Goal: Complete application form

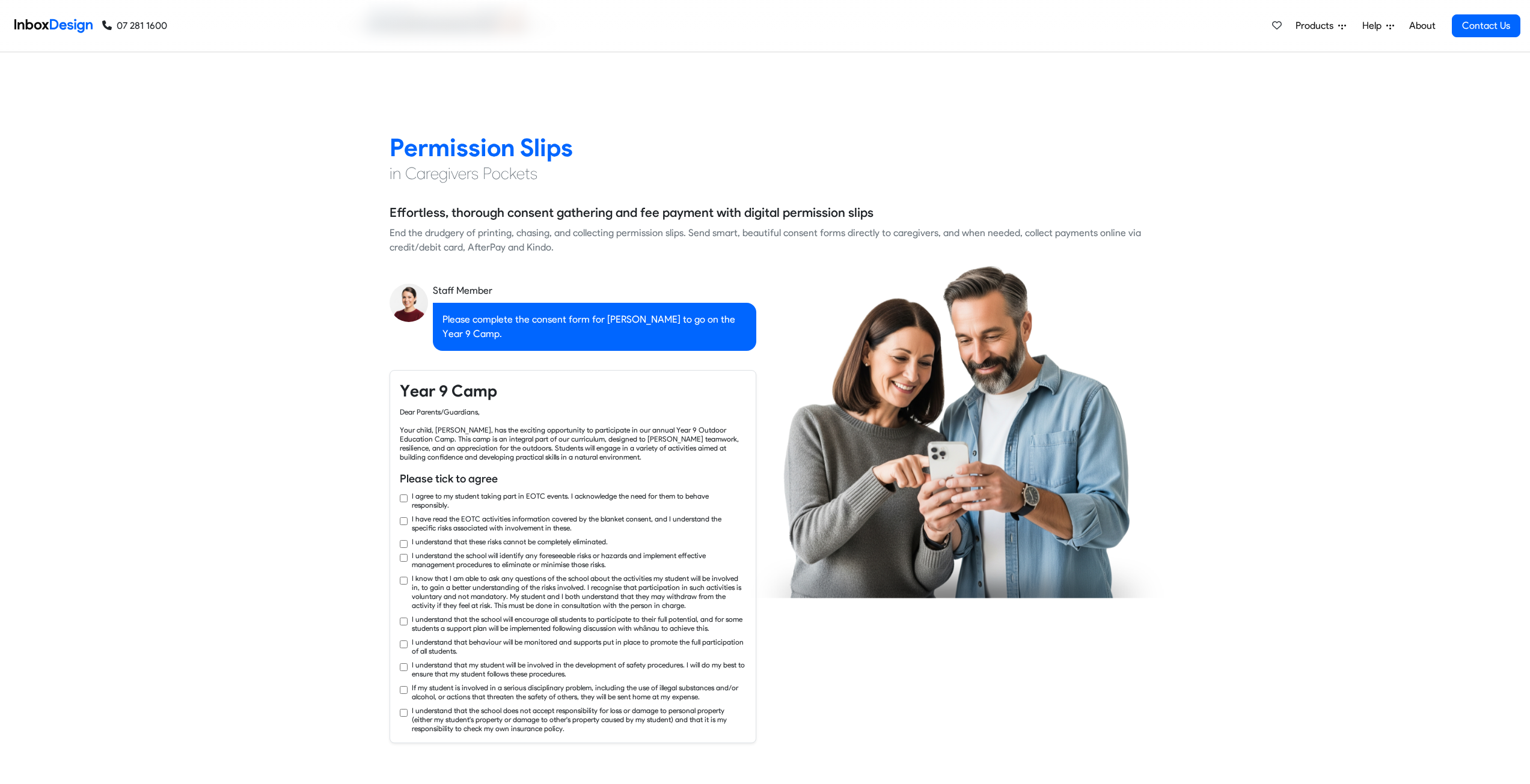
checkbox input "true"
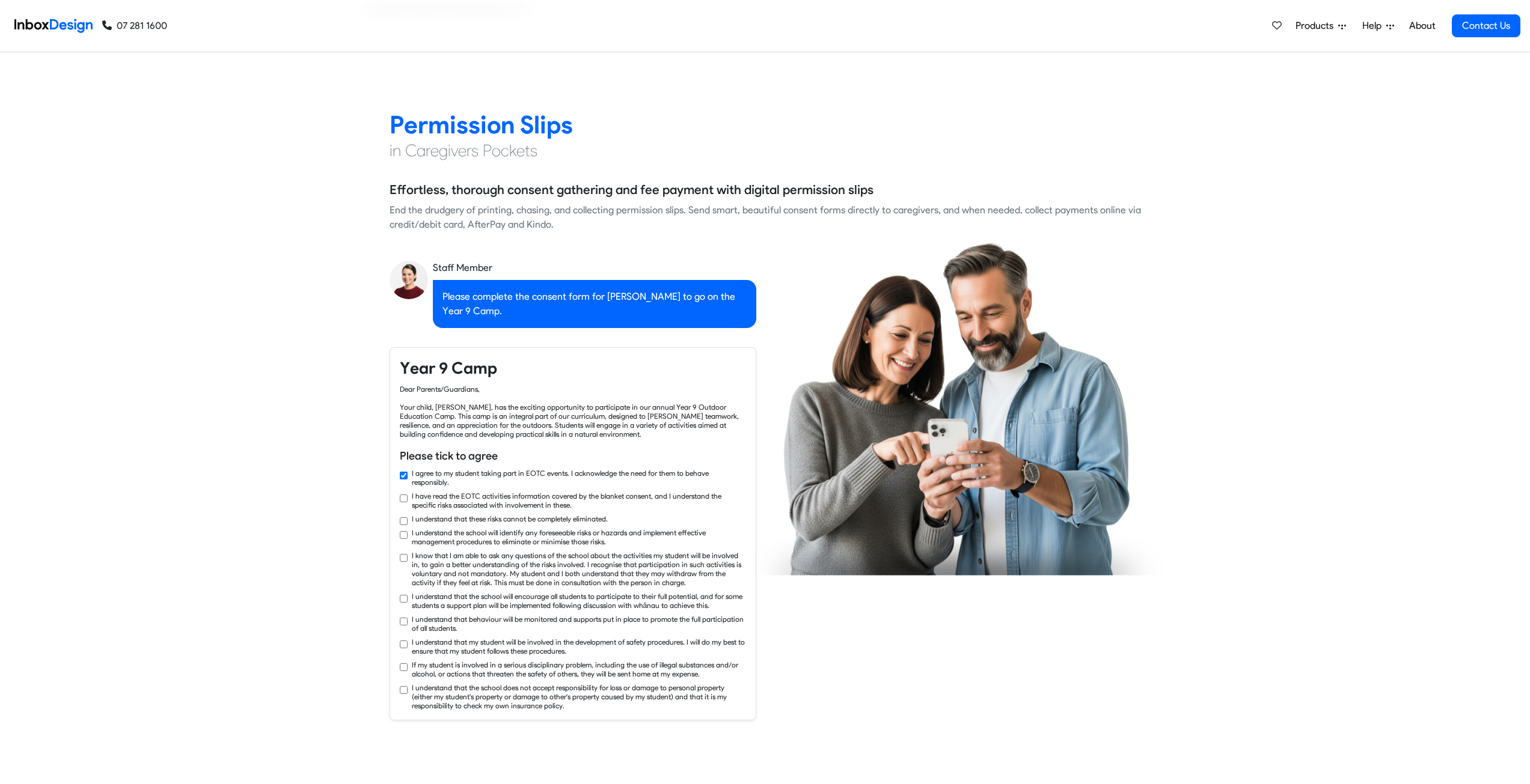
checkbox input "true"
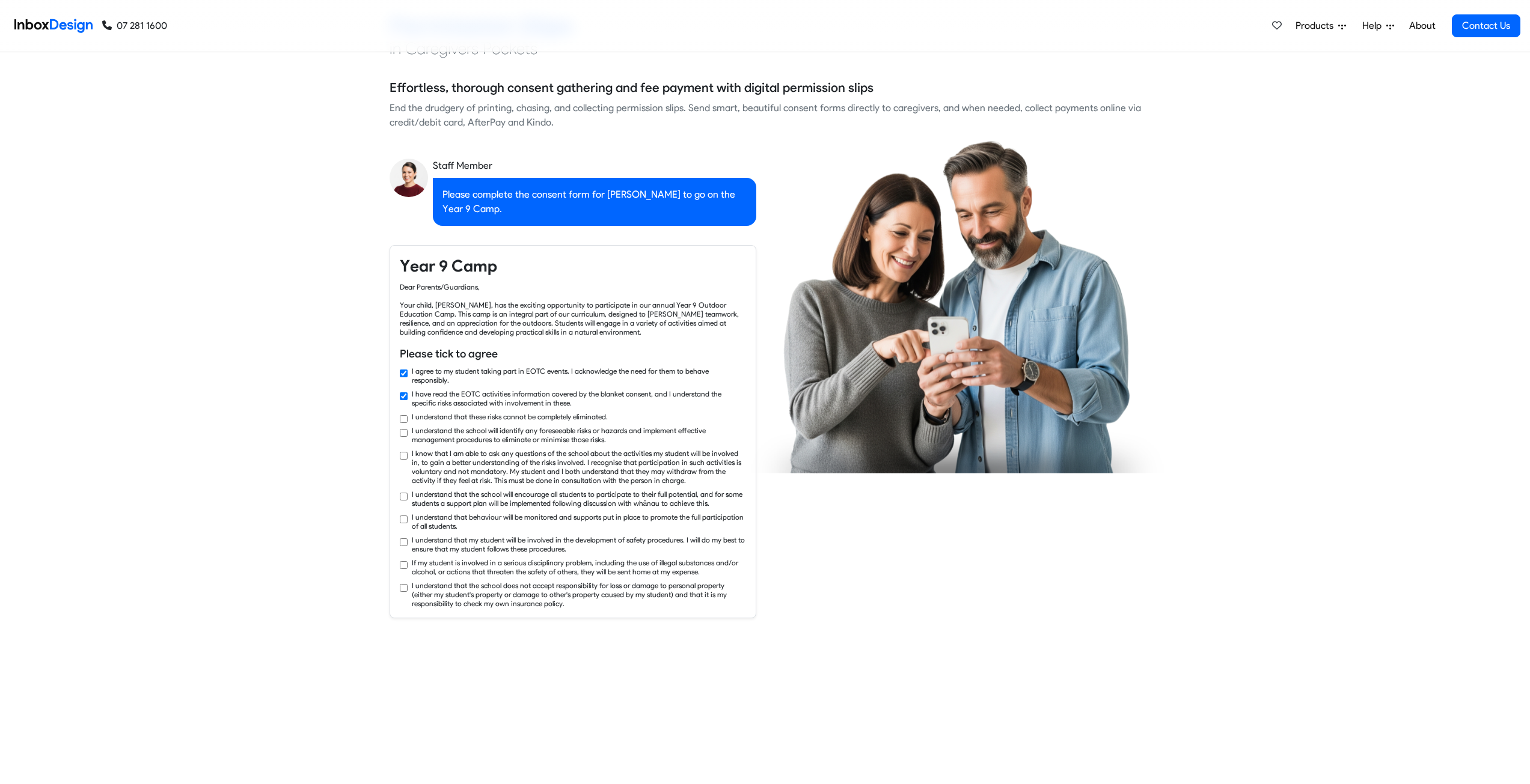
checkbox input "true"
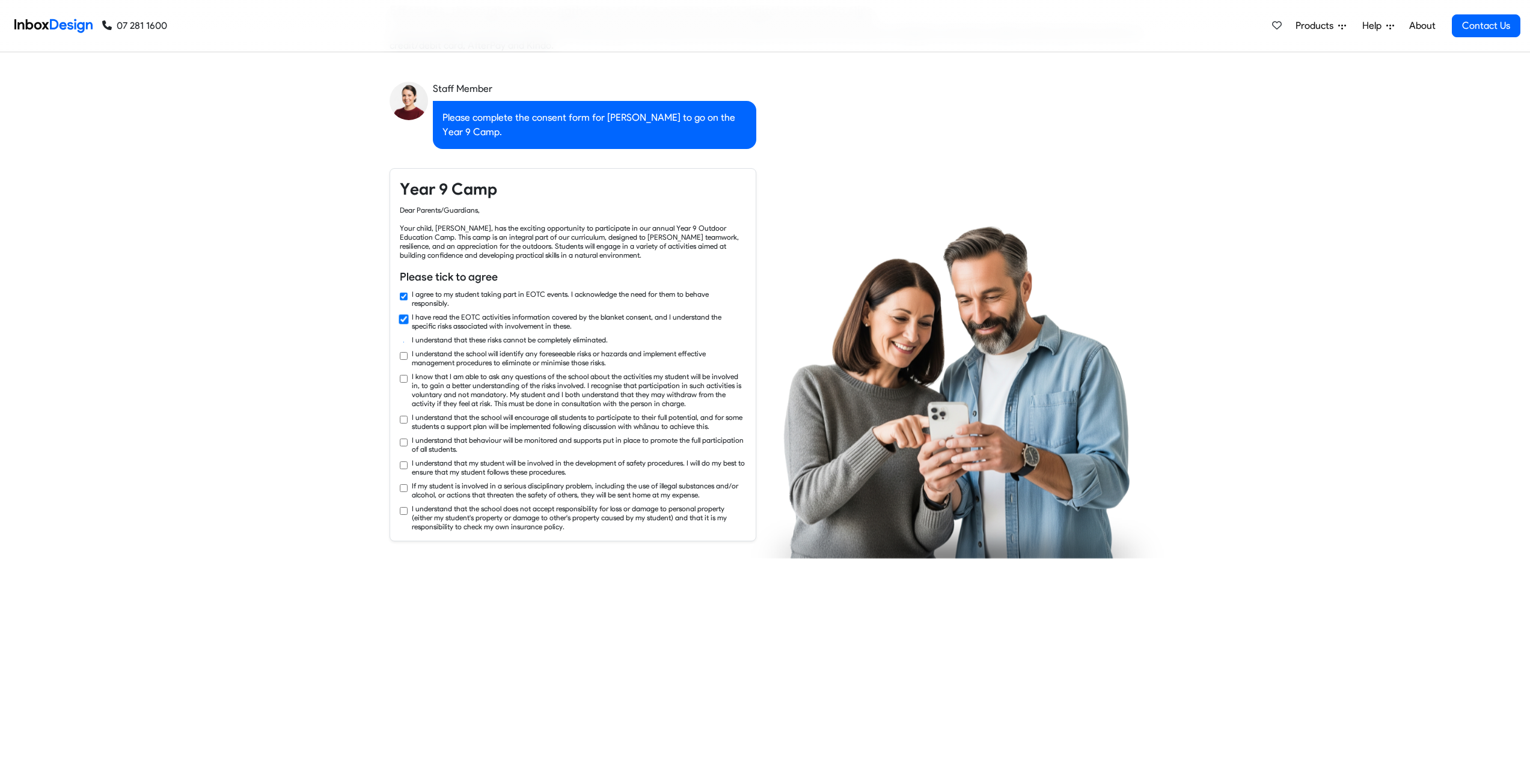
checkbox input "true"
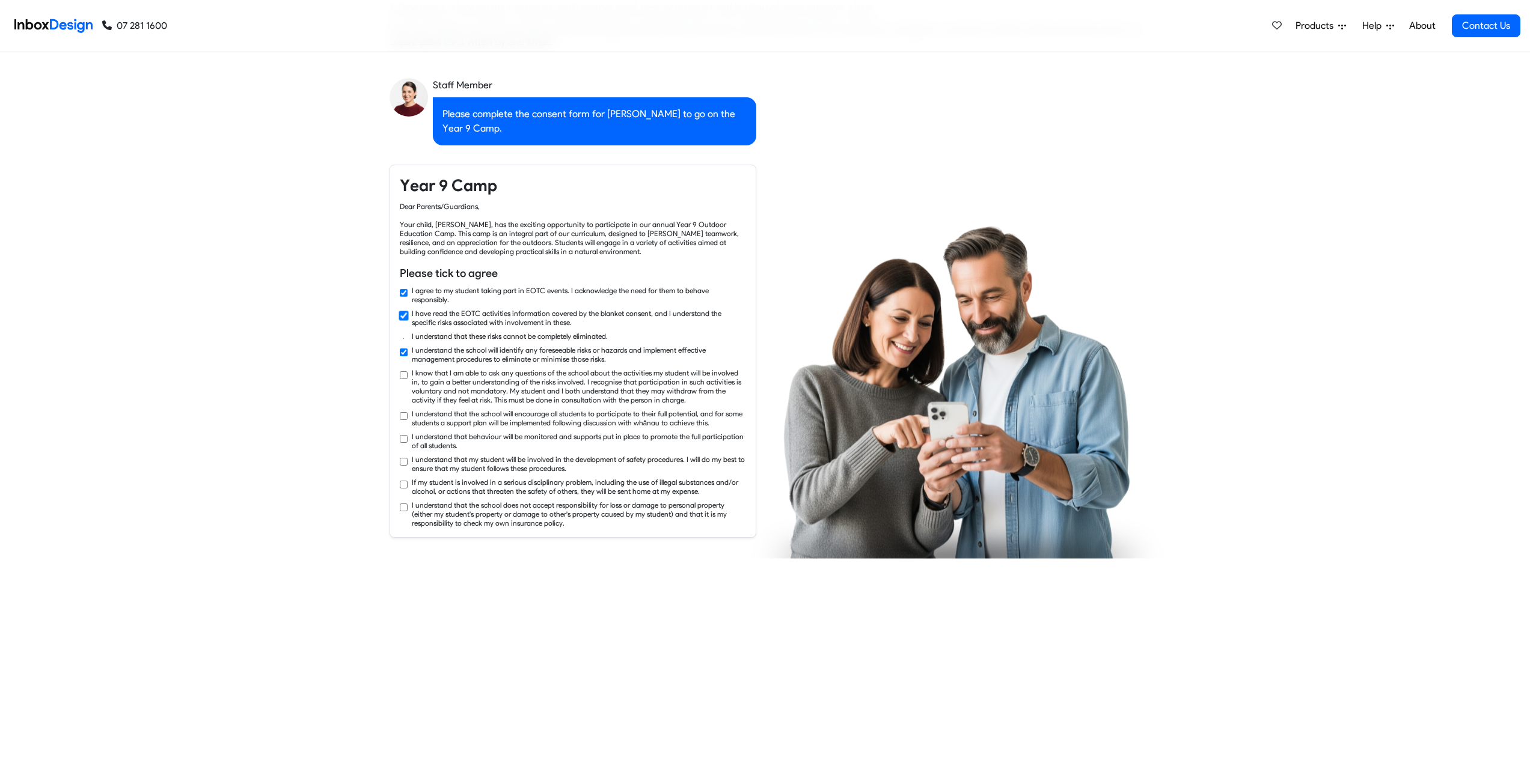
checkbox input "true"
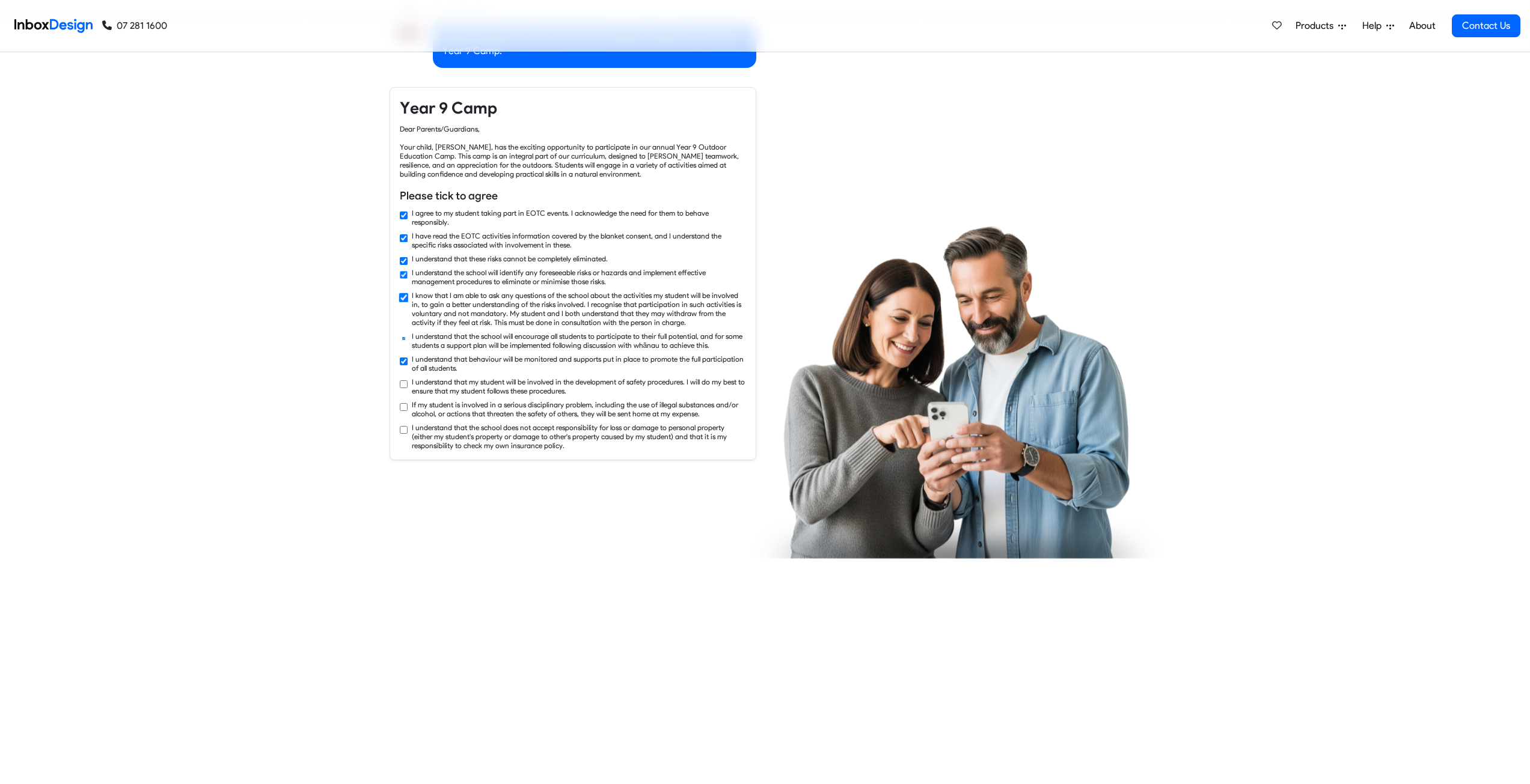
checkbox input "true"
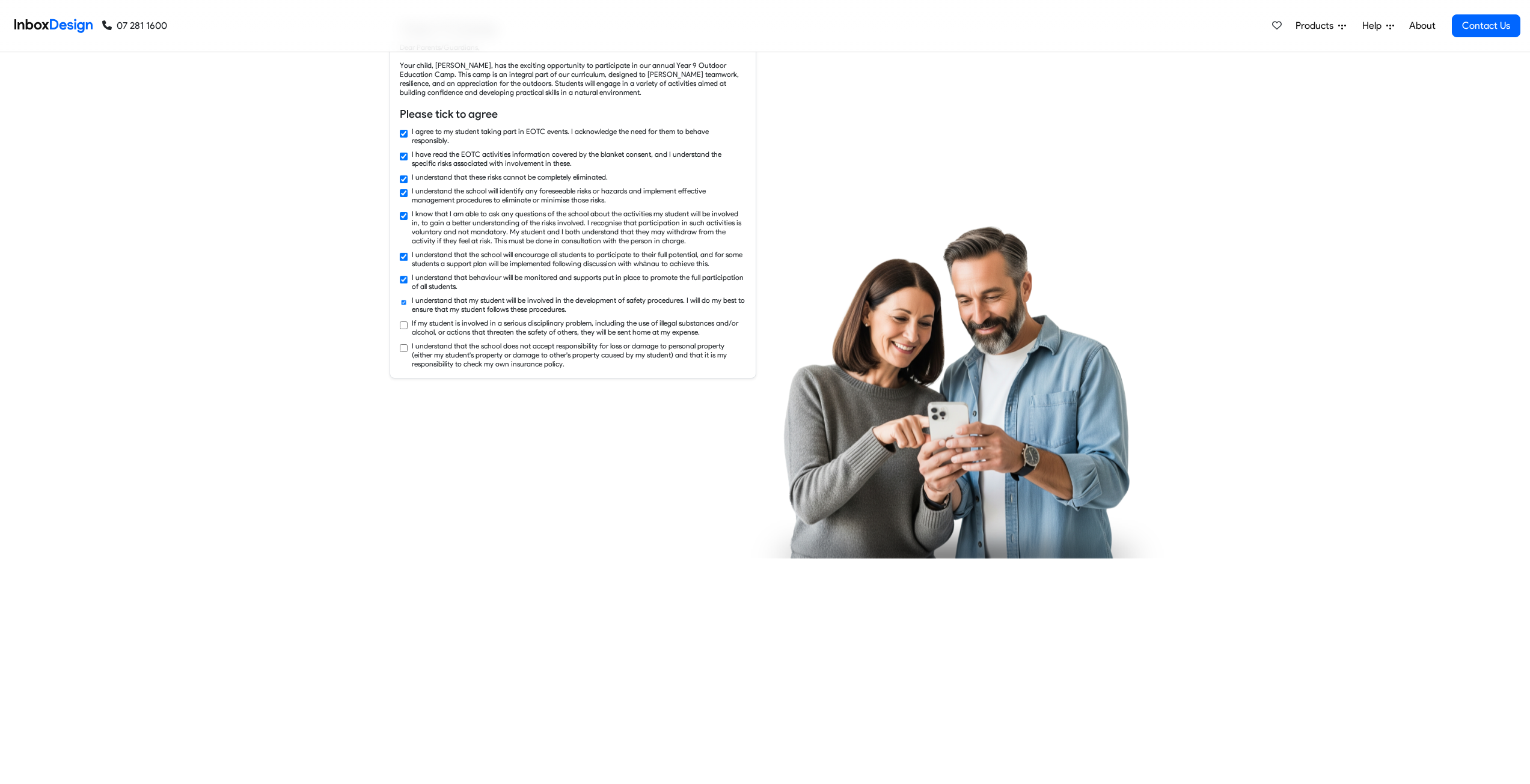
checkbox input "true"
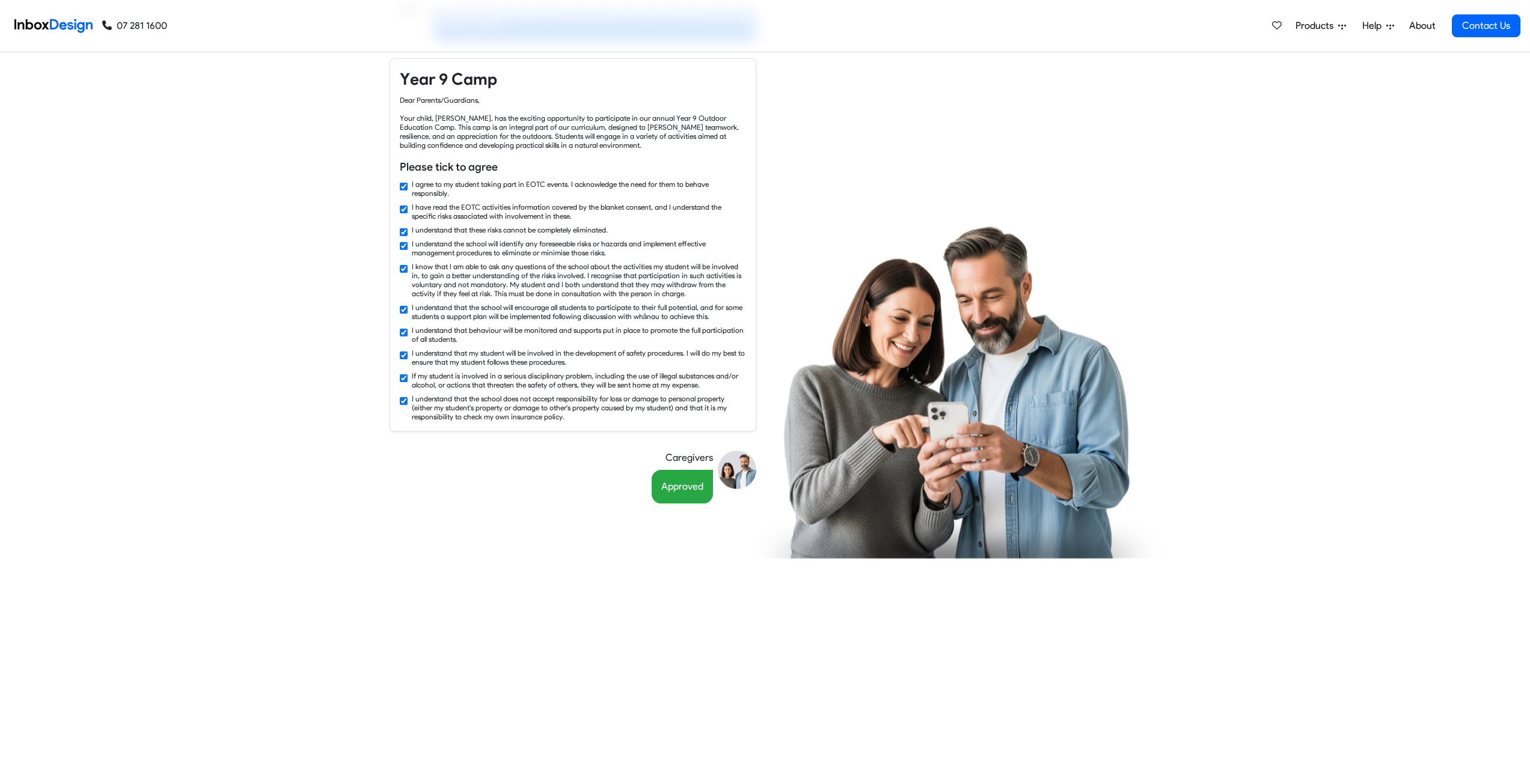
scroll to position [1442, 0]
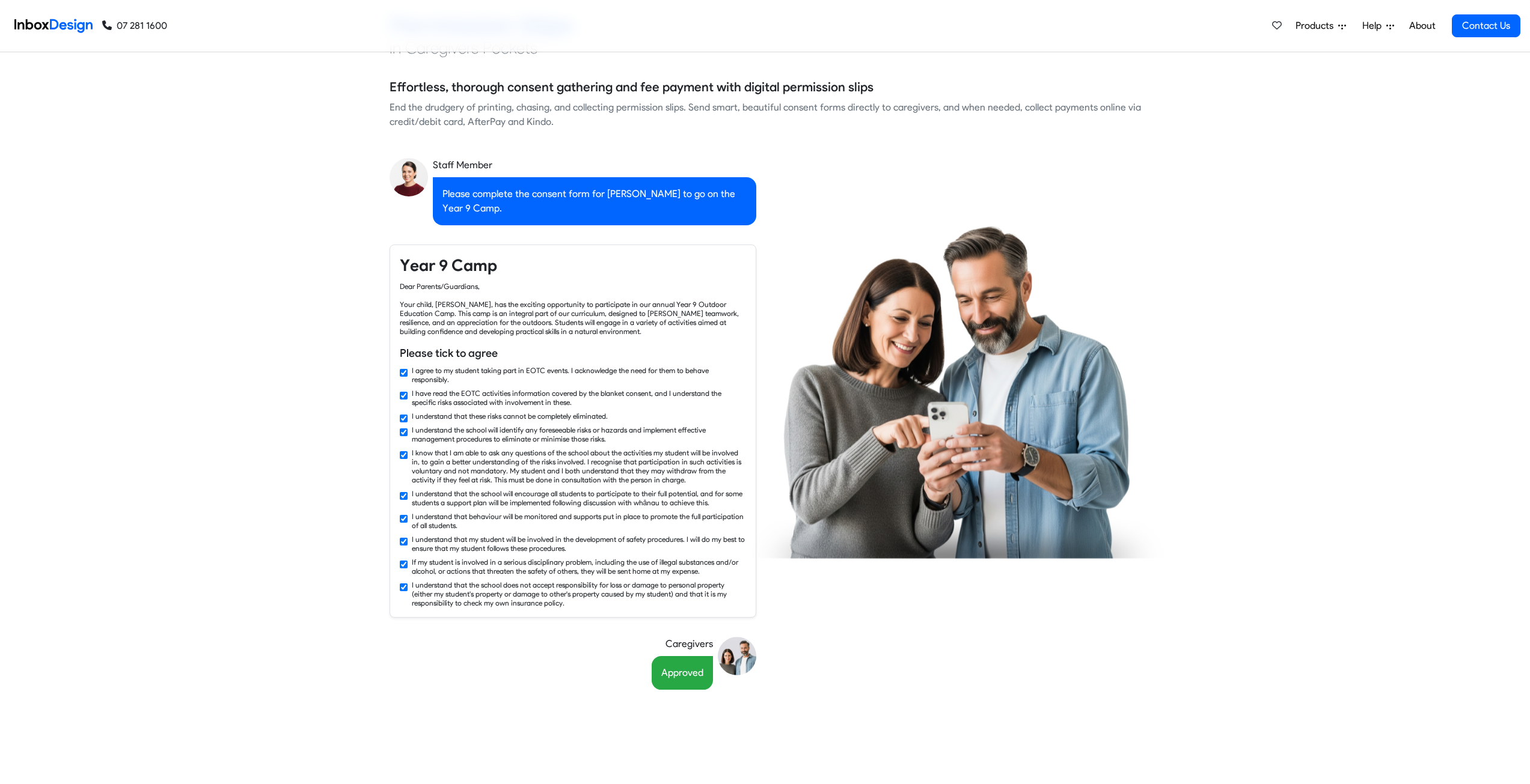
checkbox input "false"
click at [403, 512] on div "I understand that behaviour will be monitored and supports put in place to prom…" at bounding box center [573, 521] width 347 height 18
click at [402, 510] on div "I agree to my student taking part in EOTC events. I acknowledge the need for th…" at bounding box center [573, 487] width 347 height 241
drag, startPoint x: 401, startPoint y: 520, endPoint x: 499, endPoint y: 519, distance: 98.0
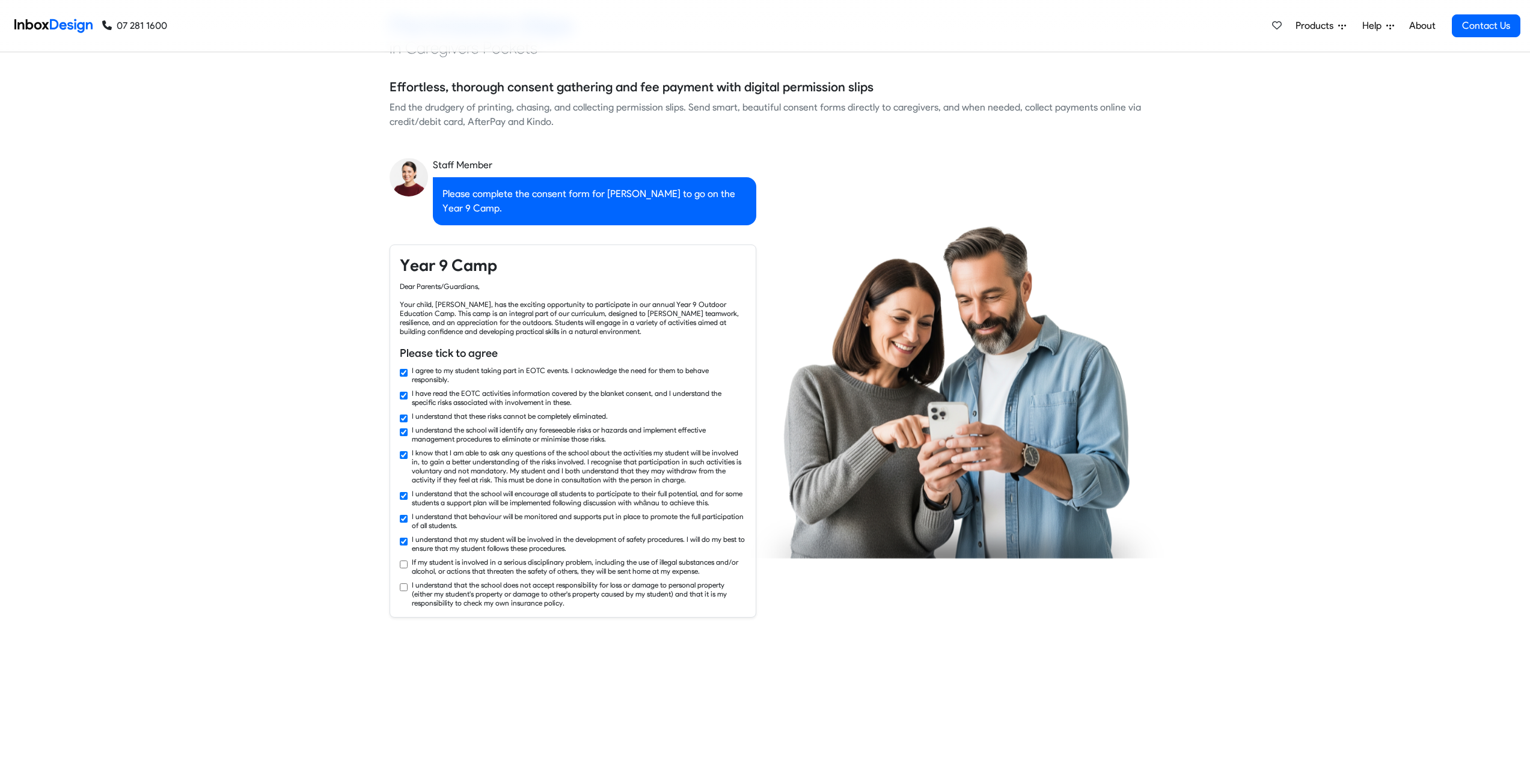
click at [400, 535] on div "I understand that my student will be involved in the development of safety proc…" at bounding box center [573, 544] width 347 height 18
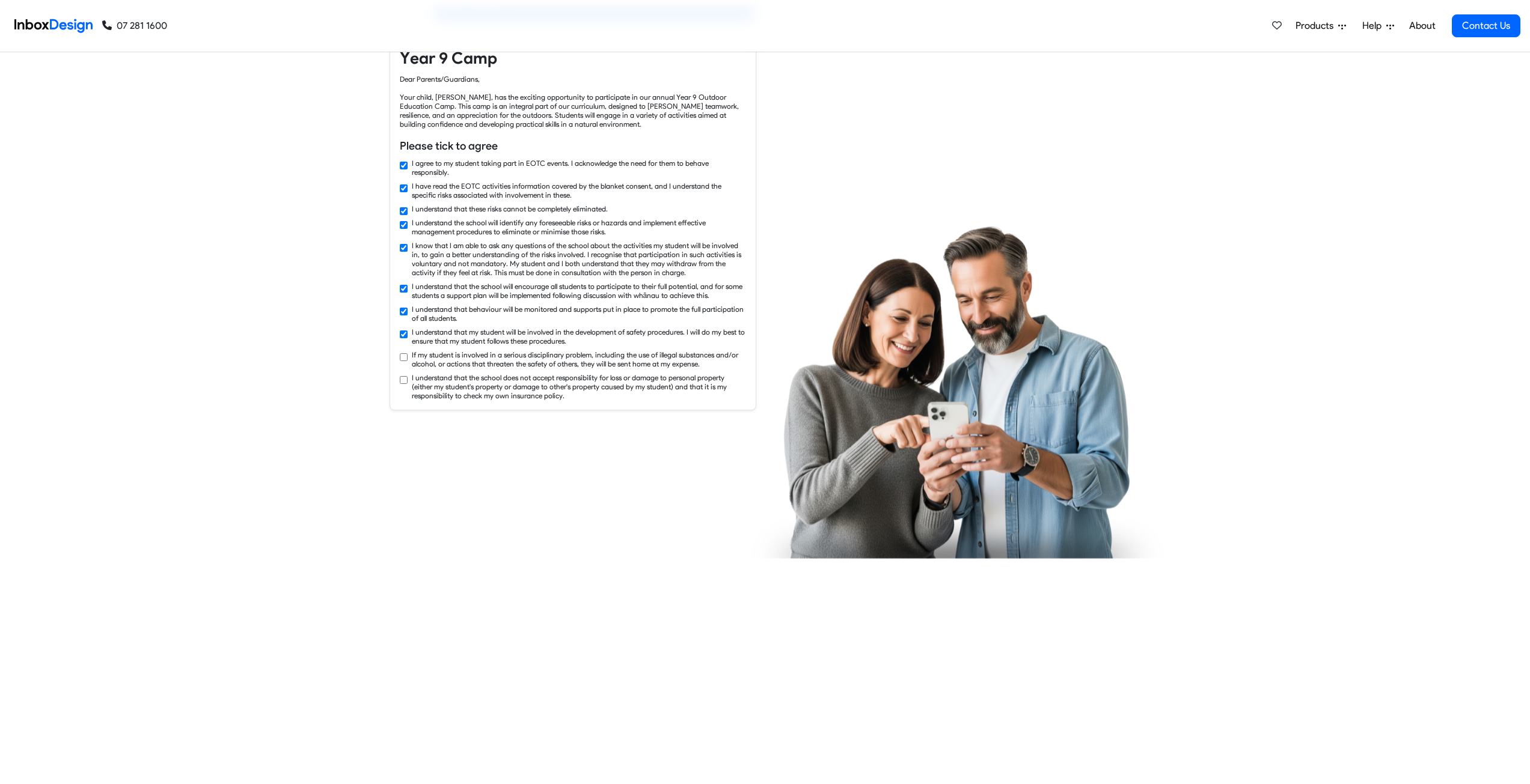
checkbox input "true"
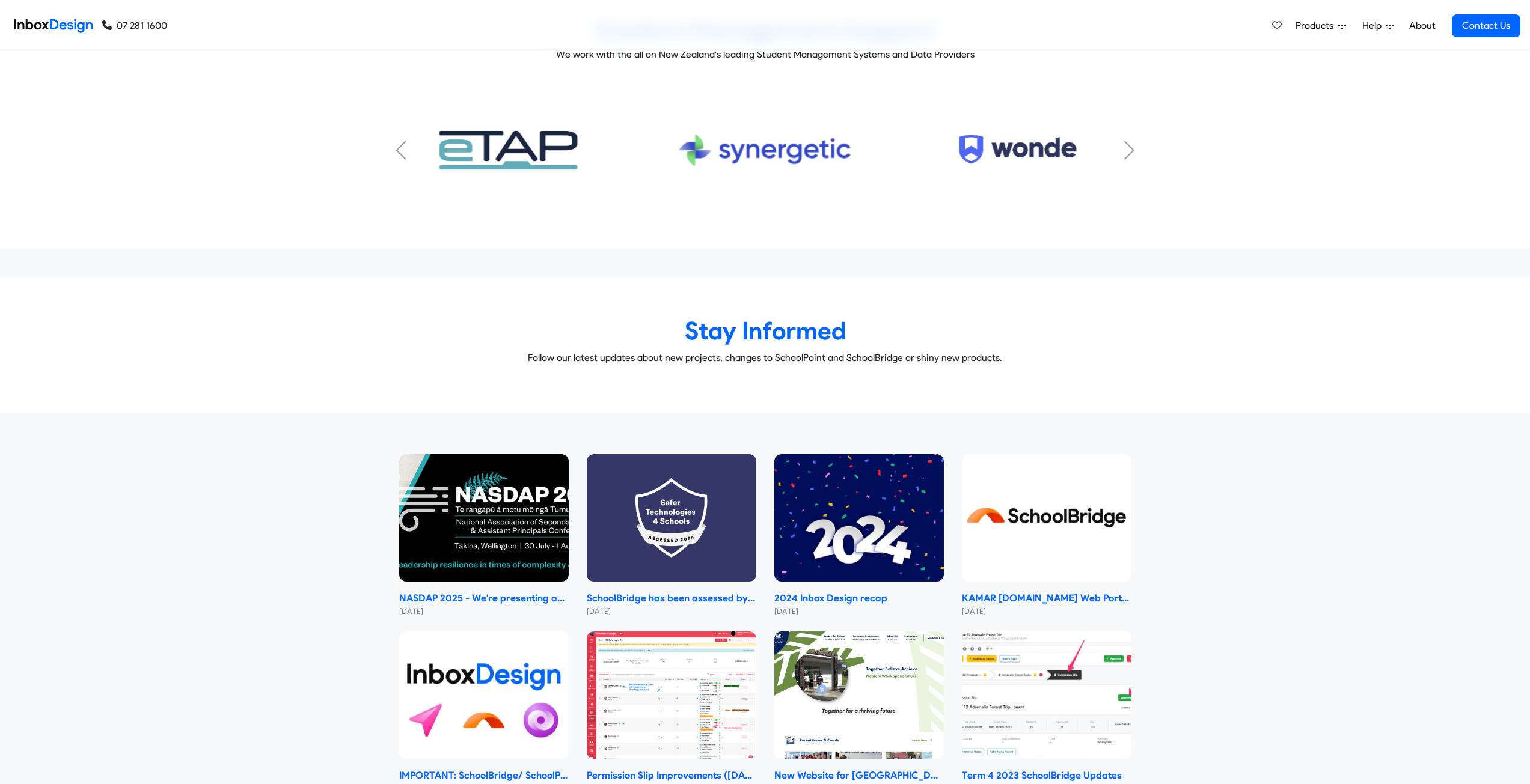
scroll to position [5927, 0]
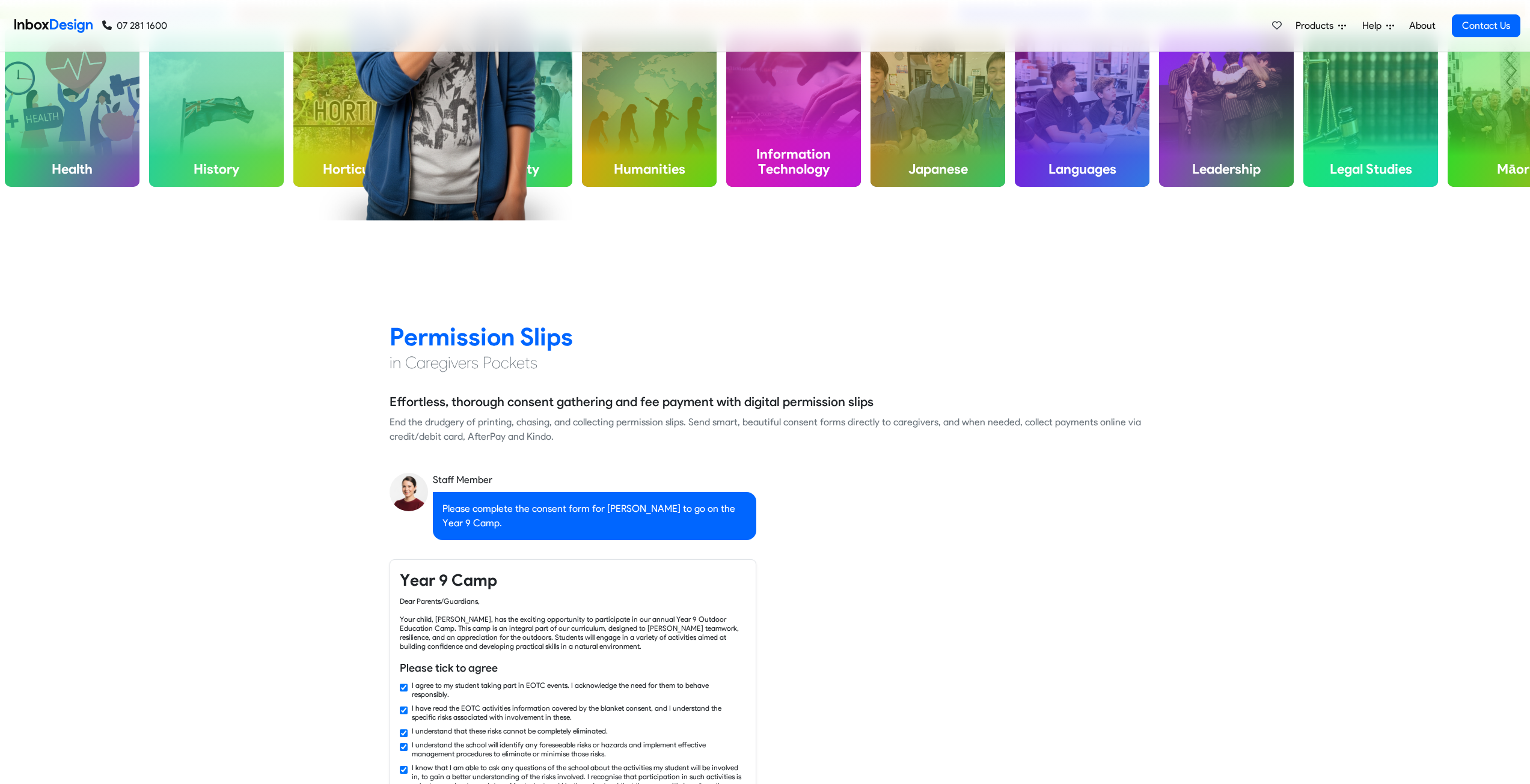
checkbox input "false"
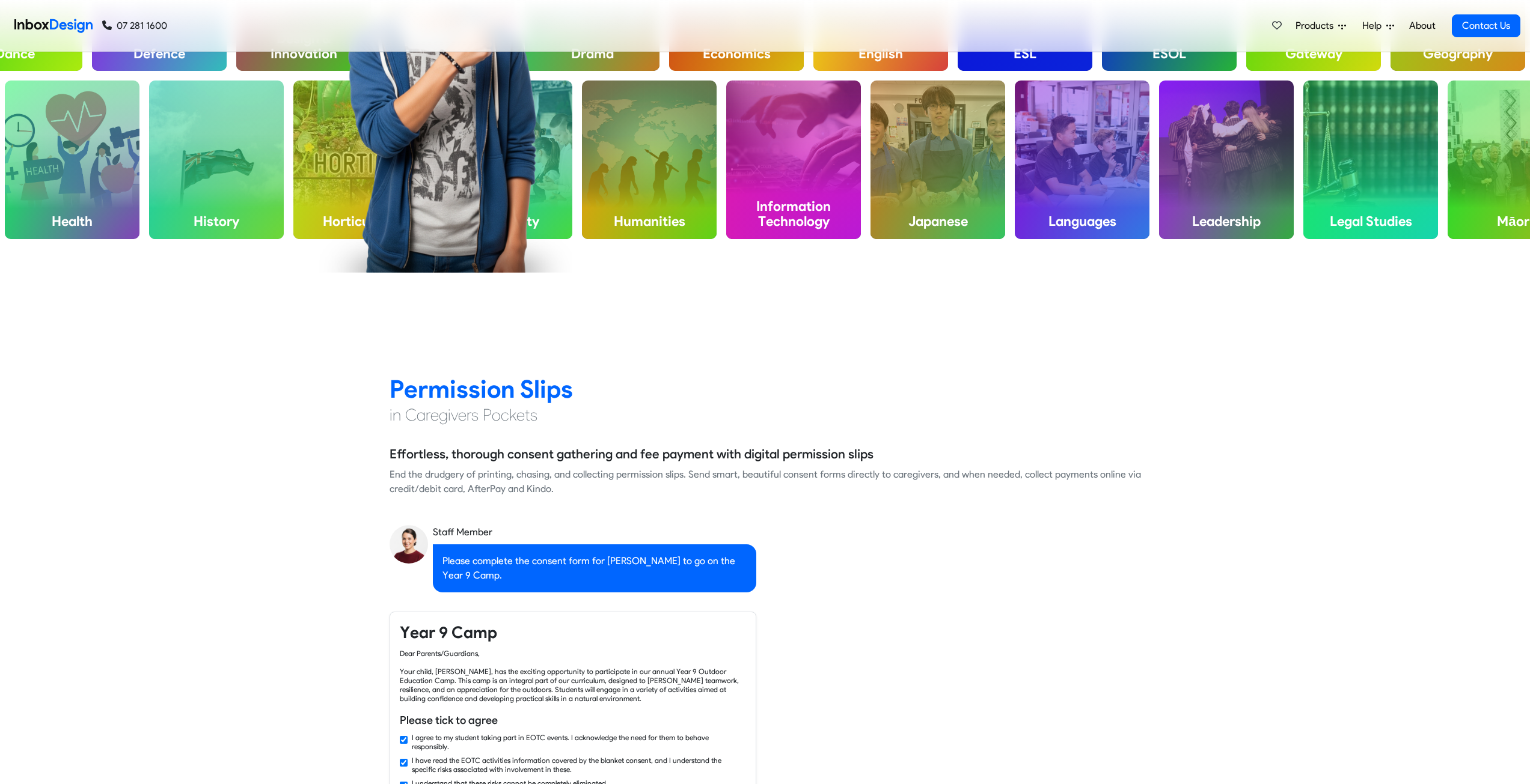
checkbox input "false"
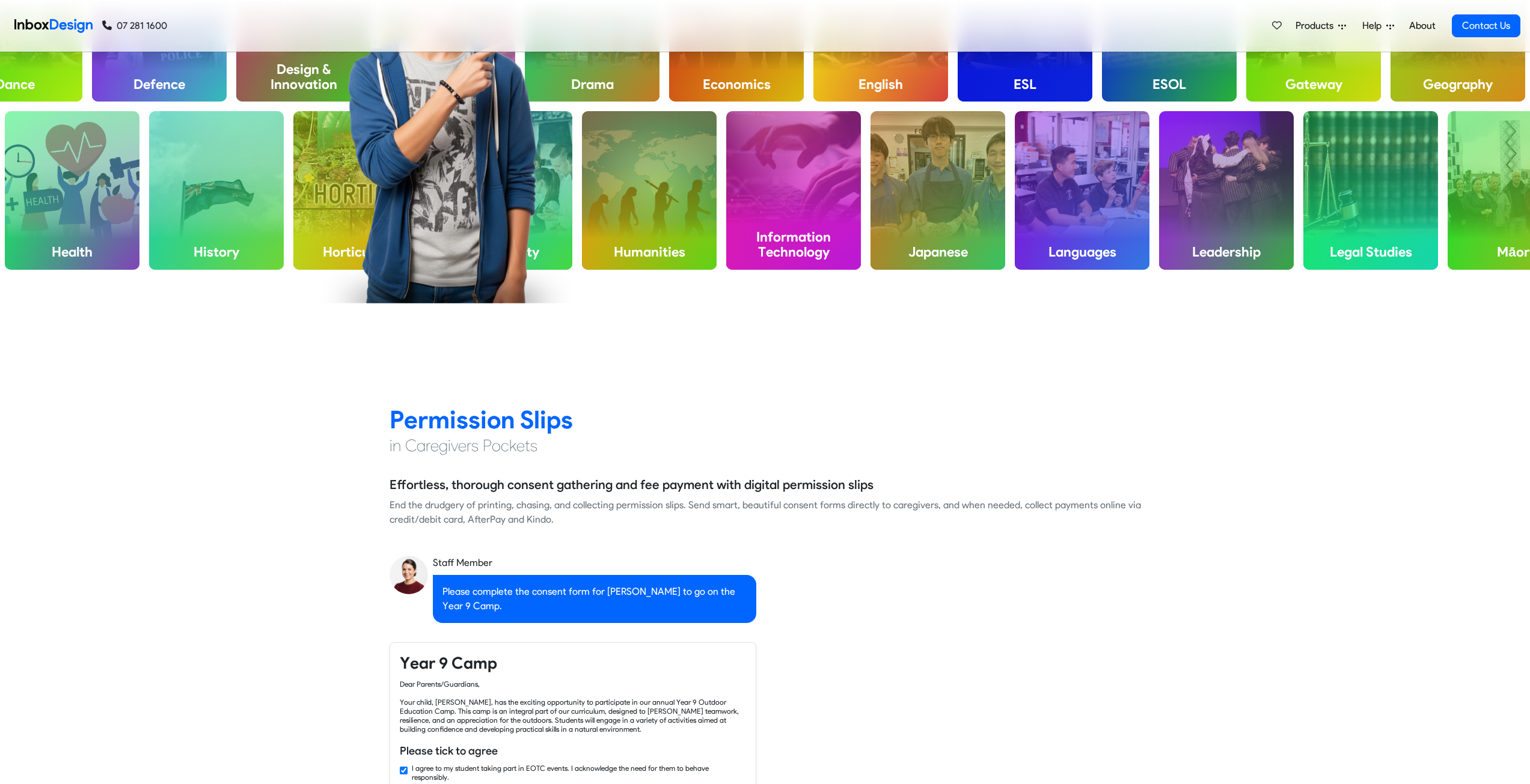
checkbox input "false"
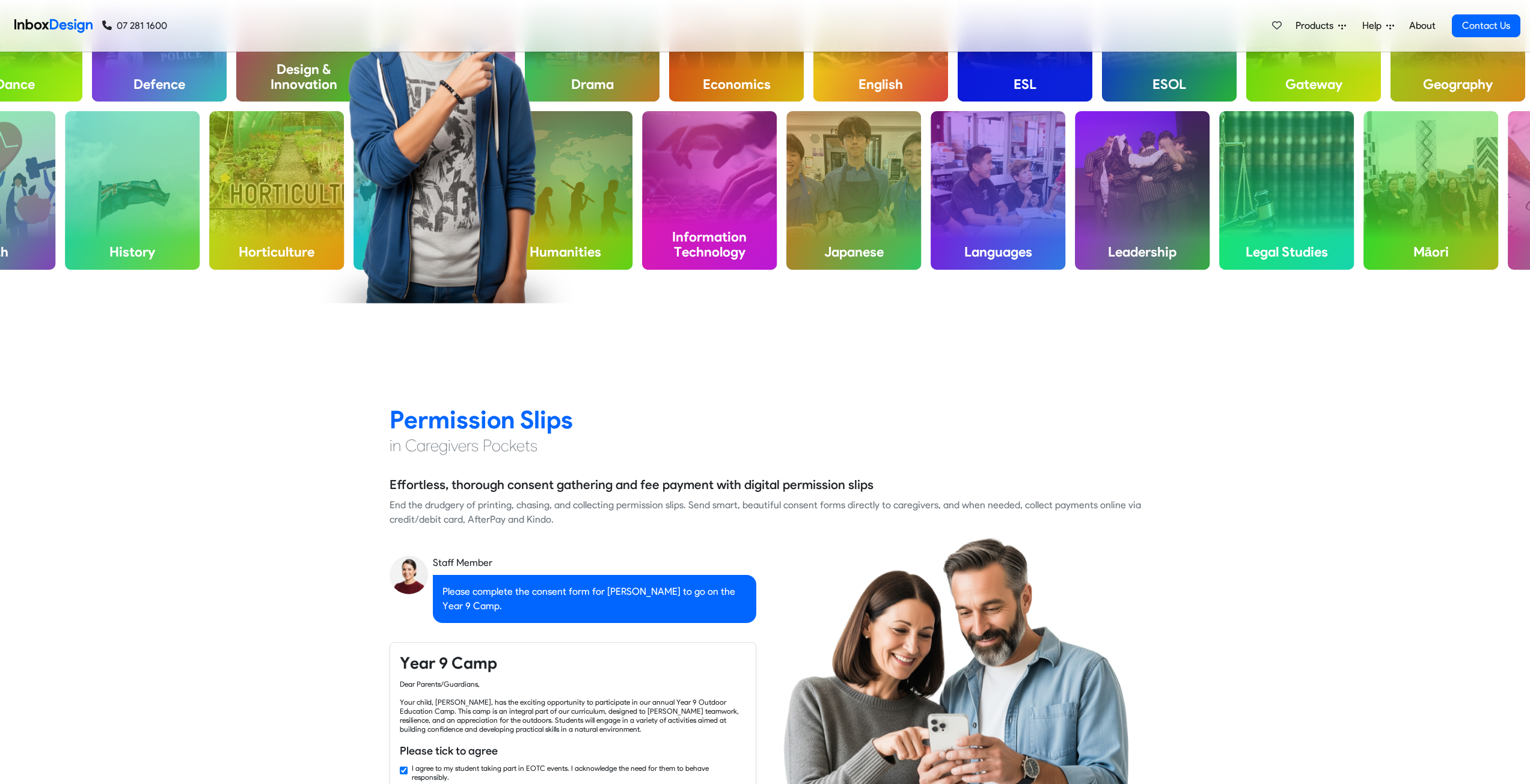
checkbox input "false"
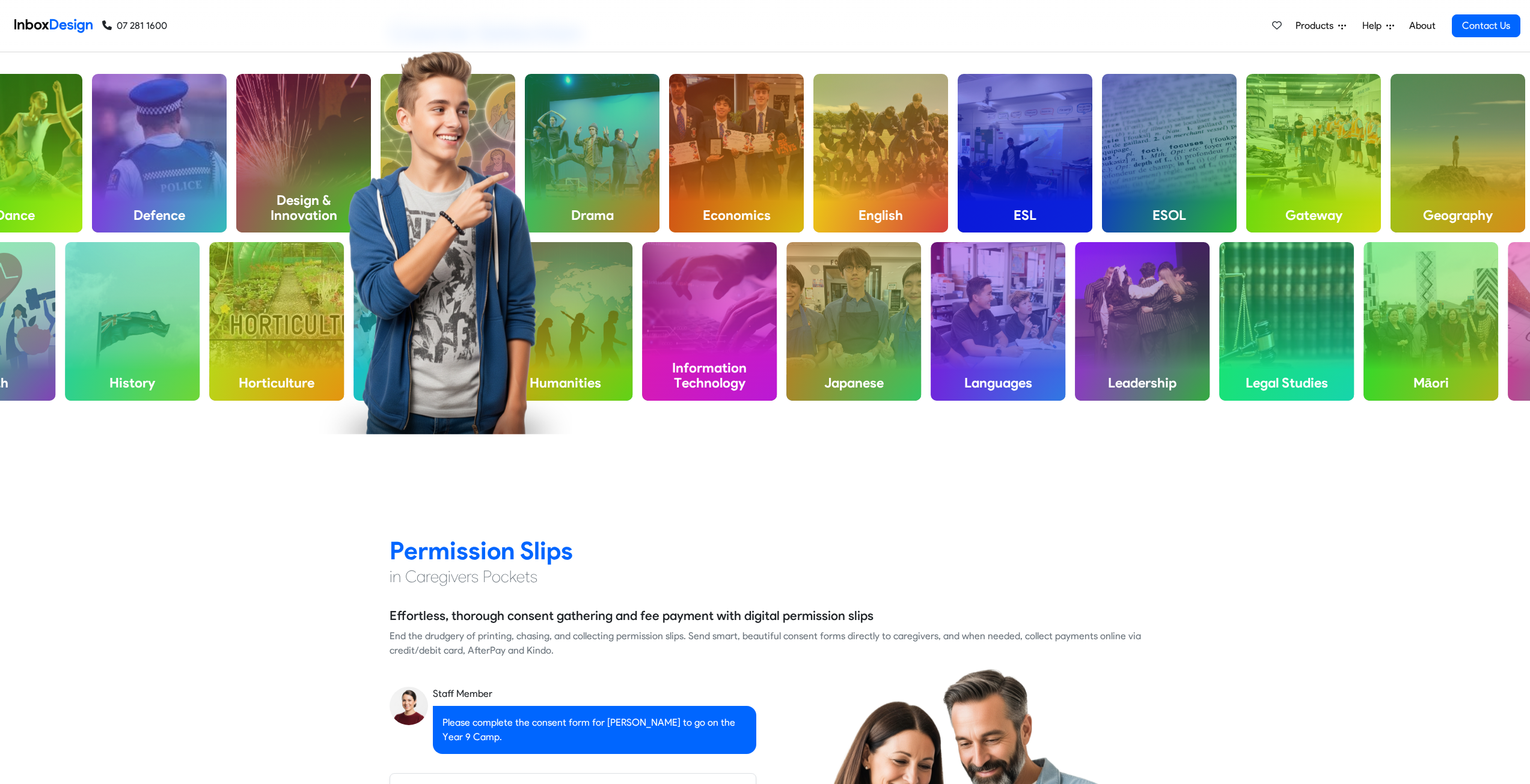
checkbox input "false"
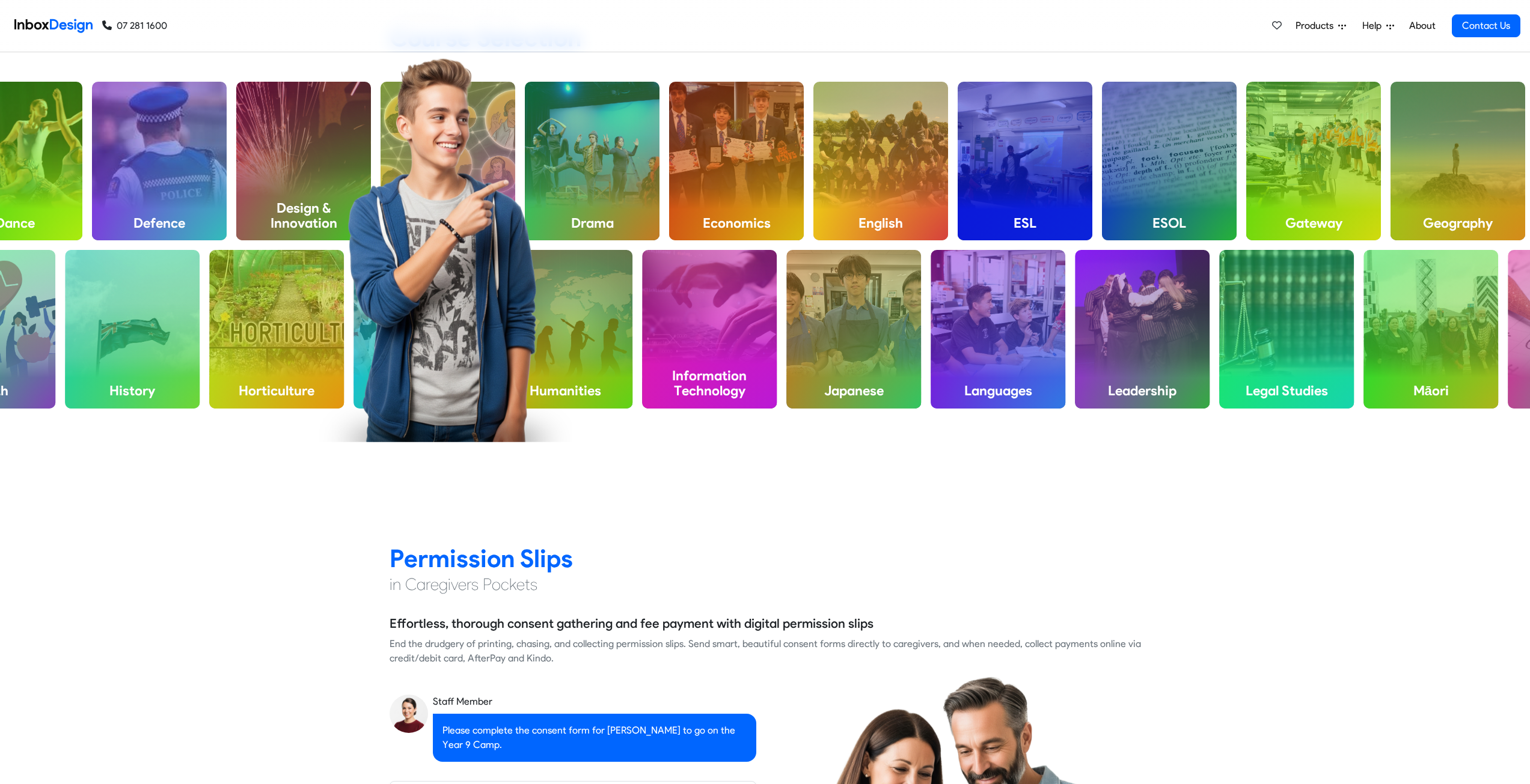
checkbox input "false"
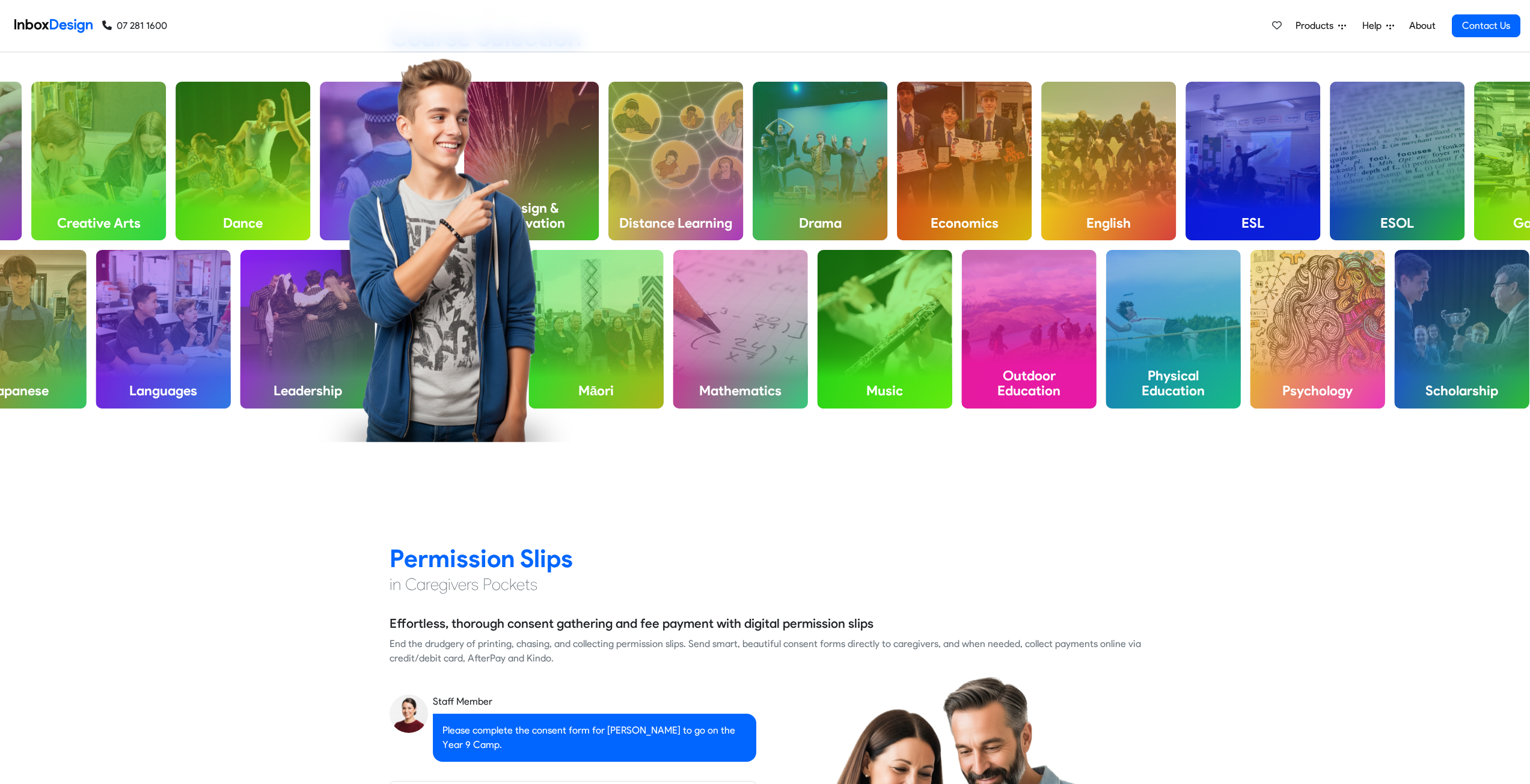
checkbox input "false"
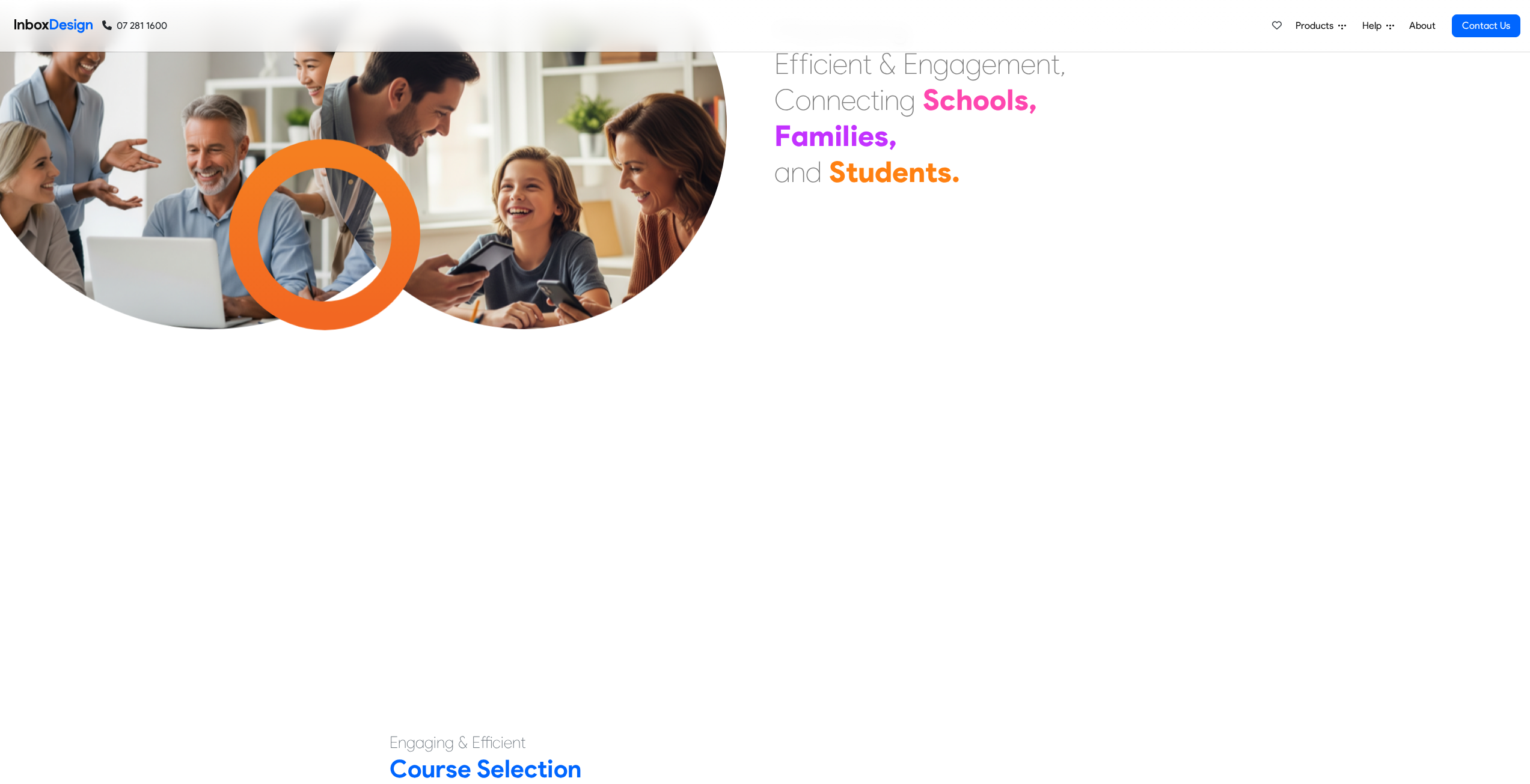
checkbox input "false"
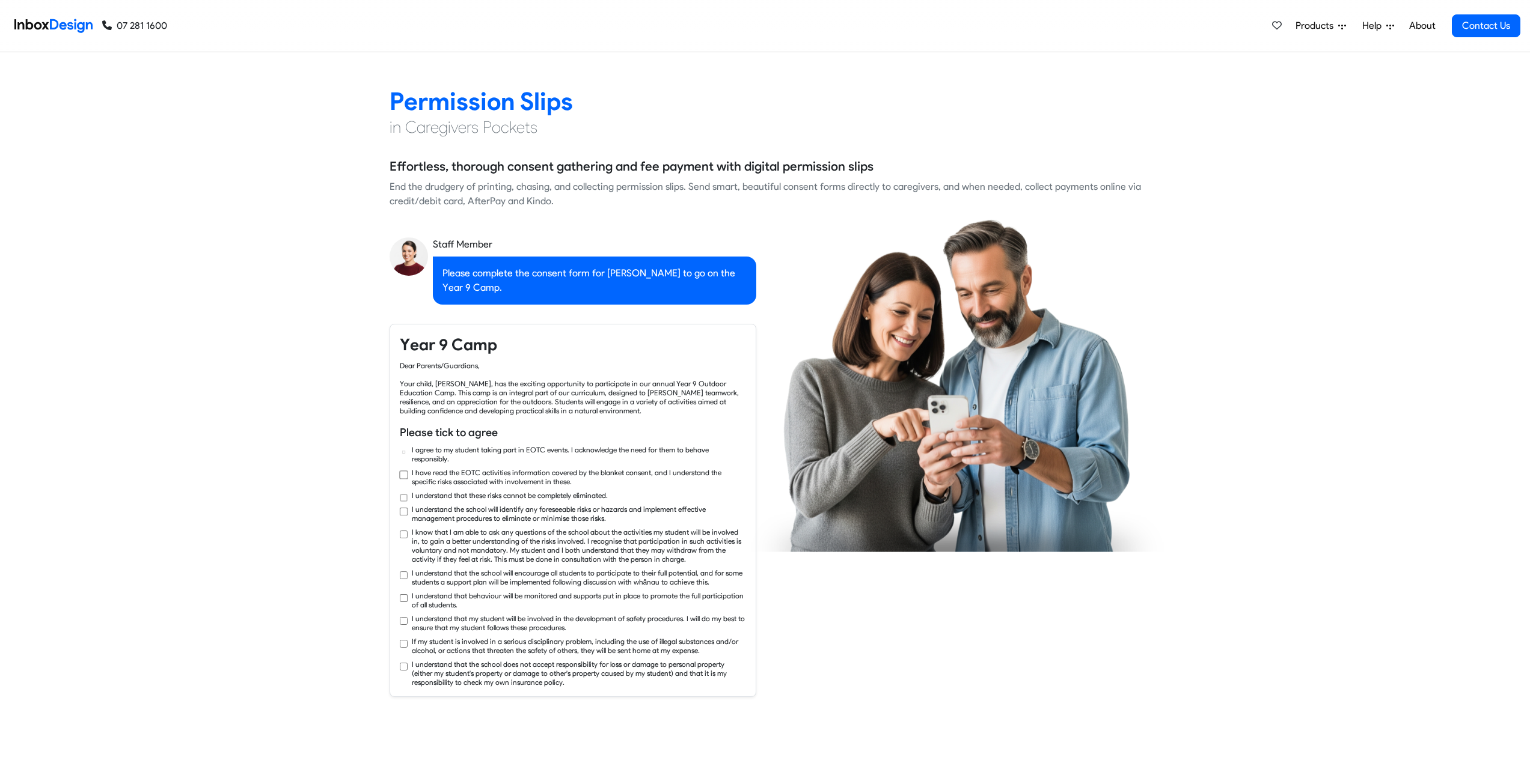
checkbox input "true"
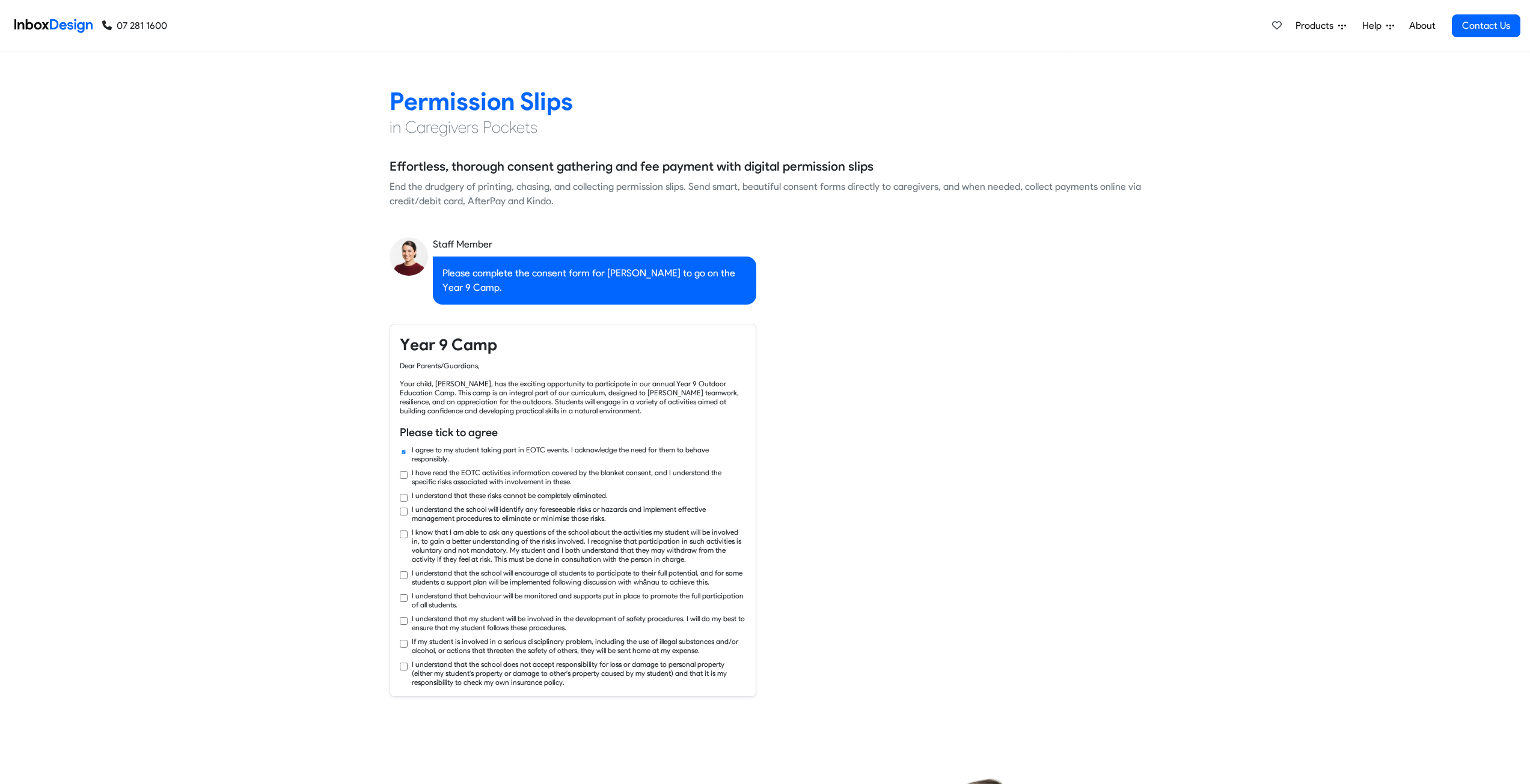
checkbox input "true"
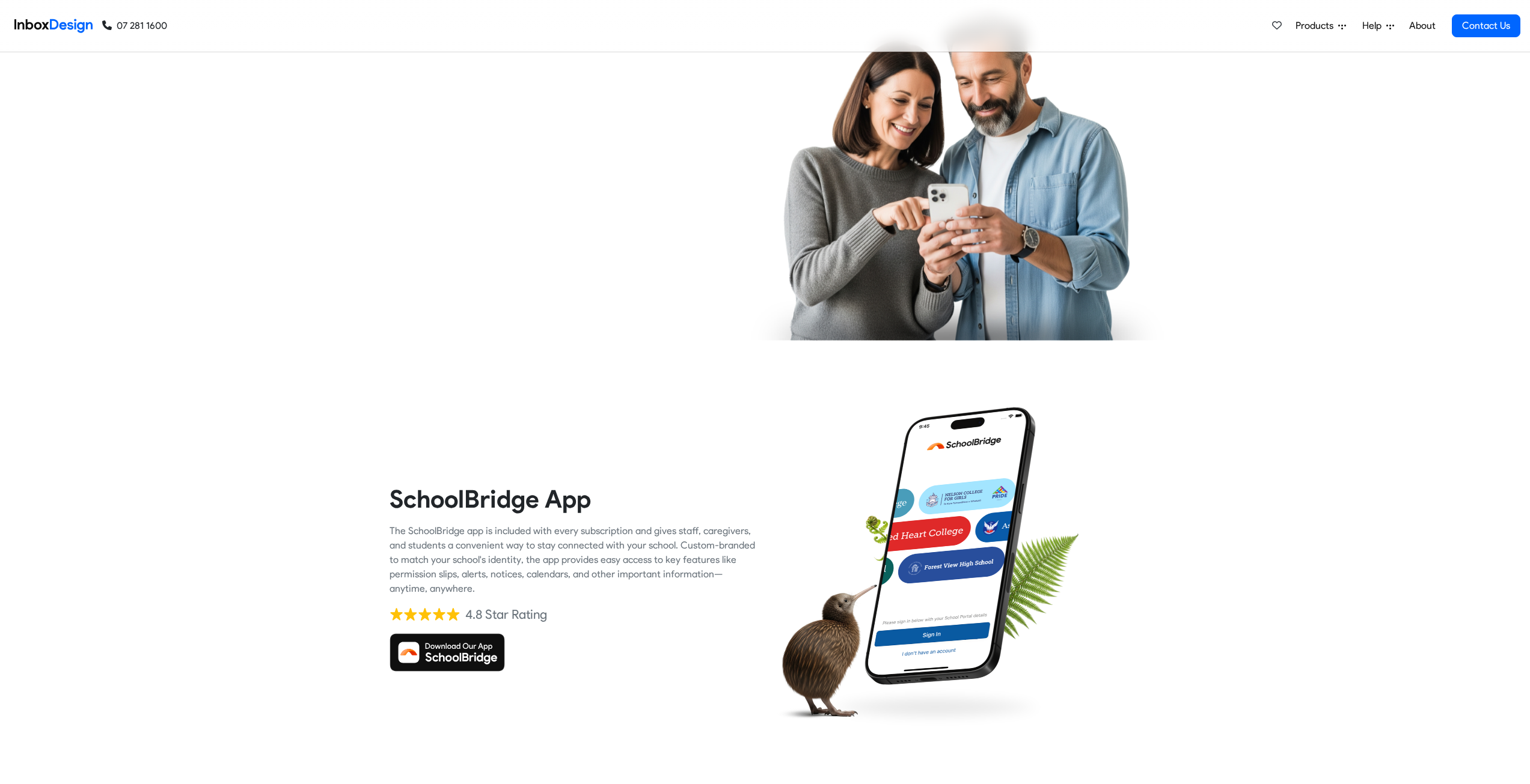
checkbox input "true"
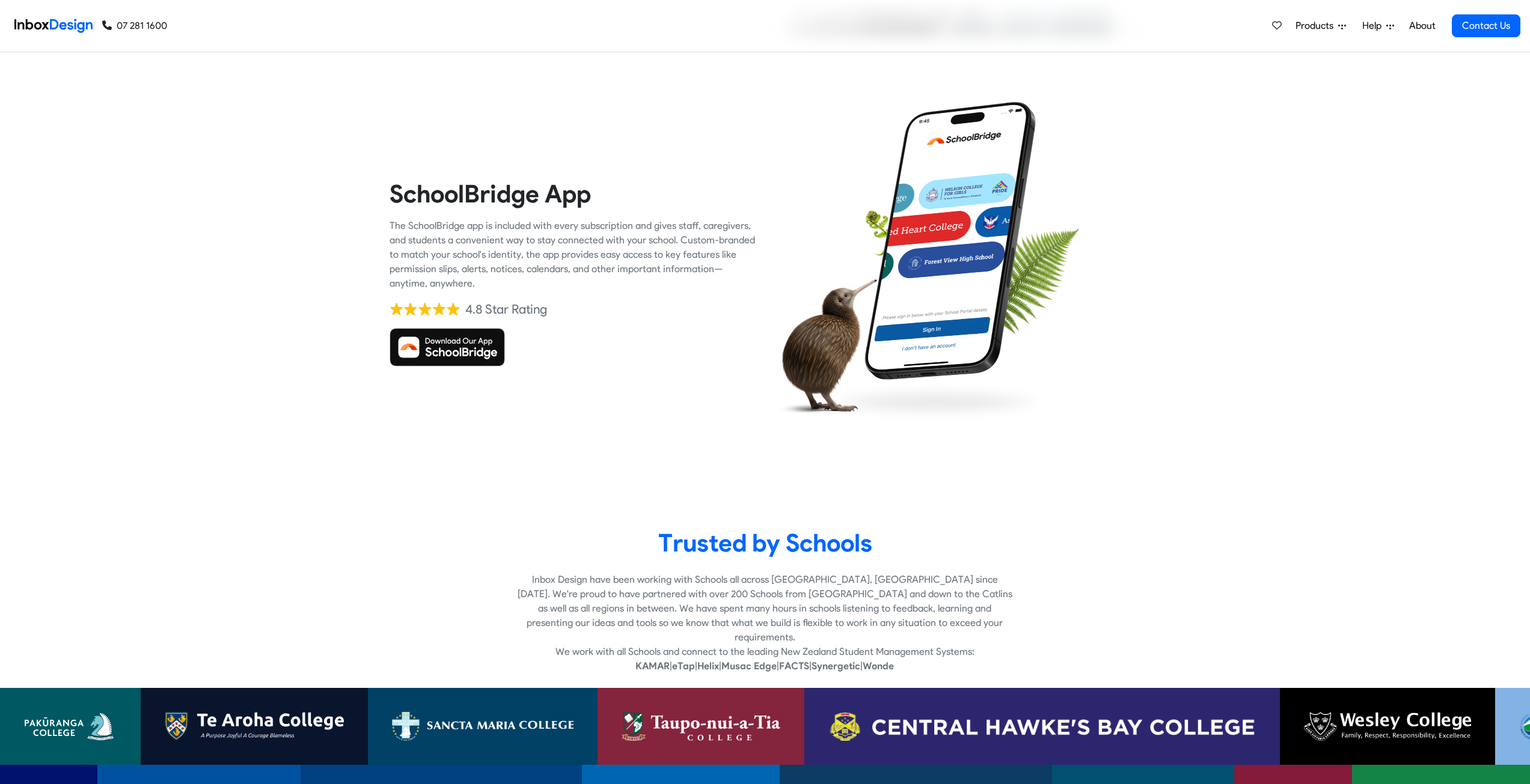
checkbox input "true"
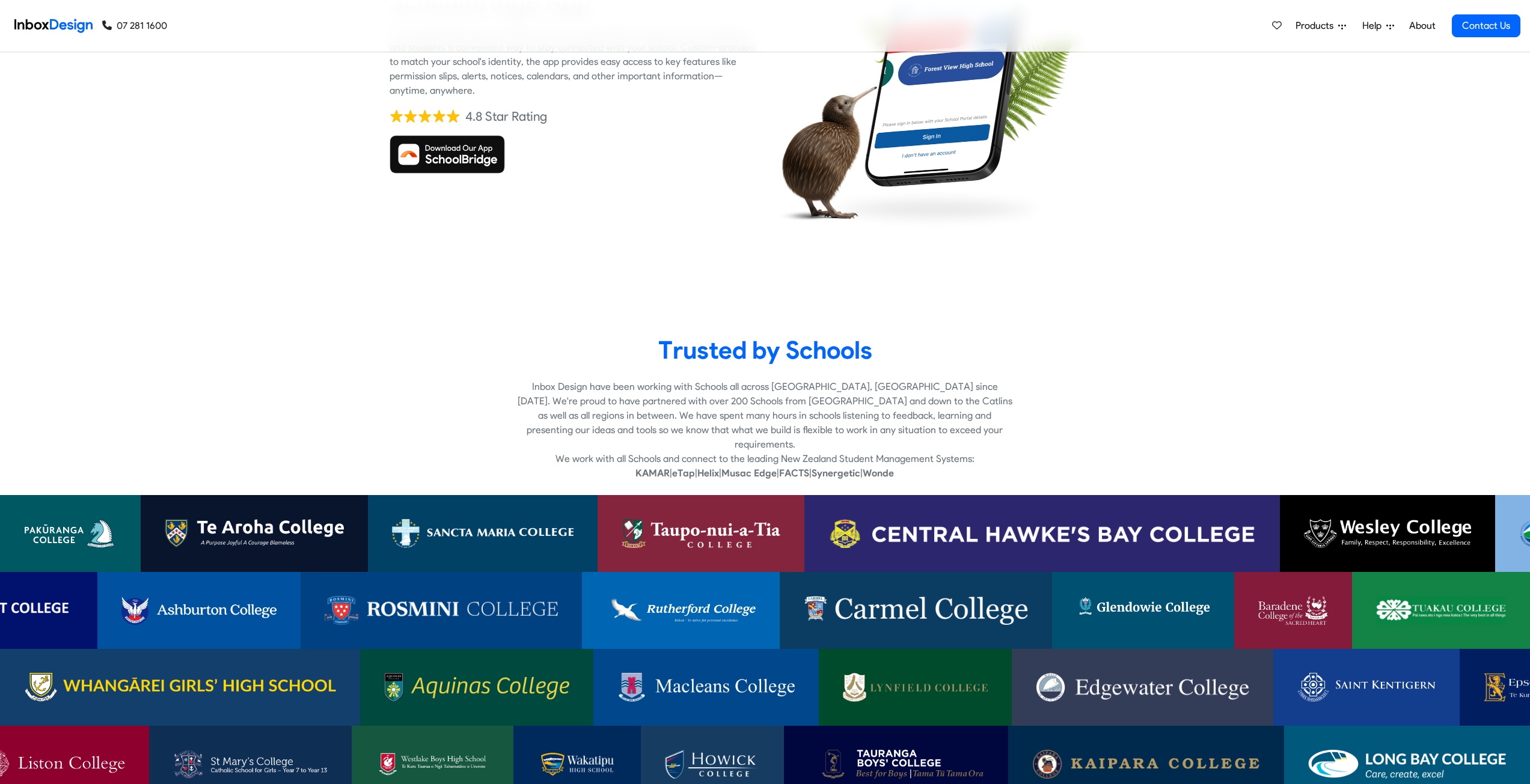
checkbox input "true"
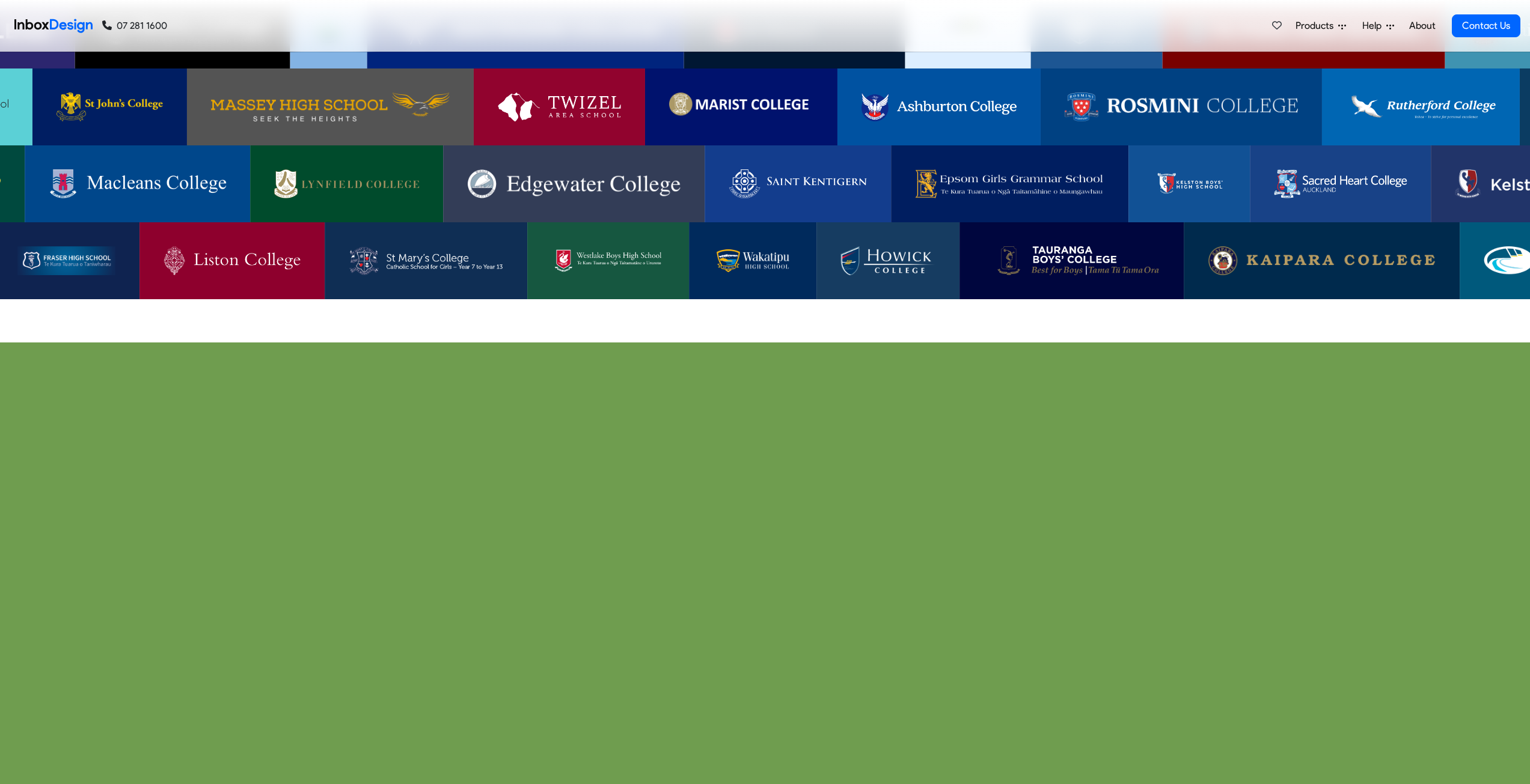
checkbox input "true"
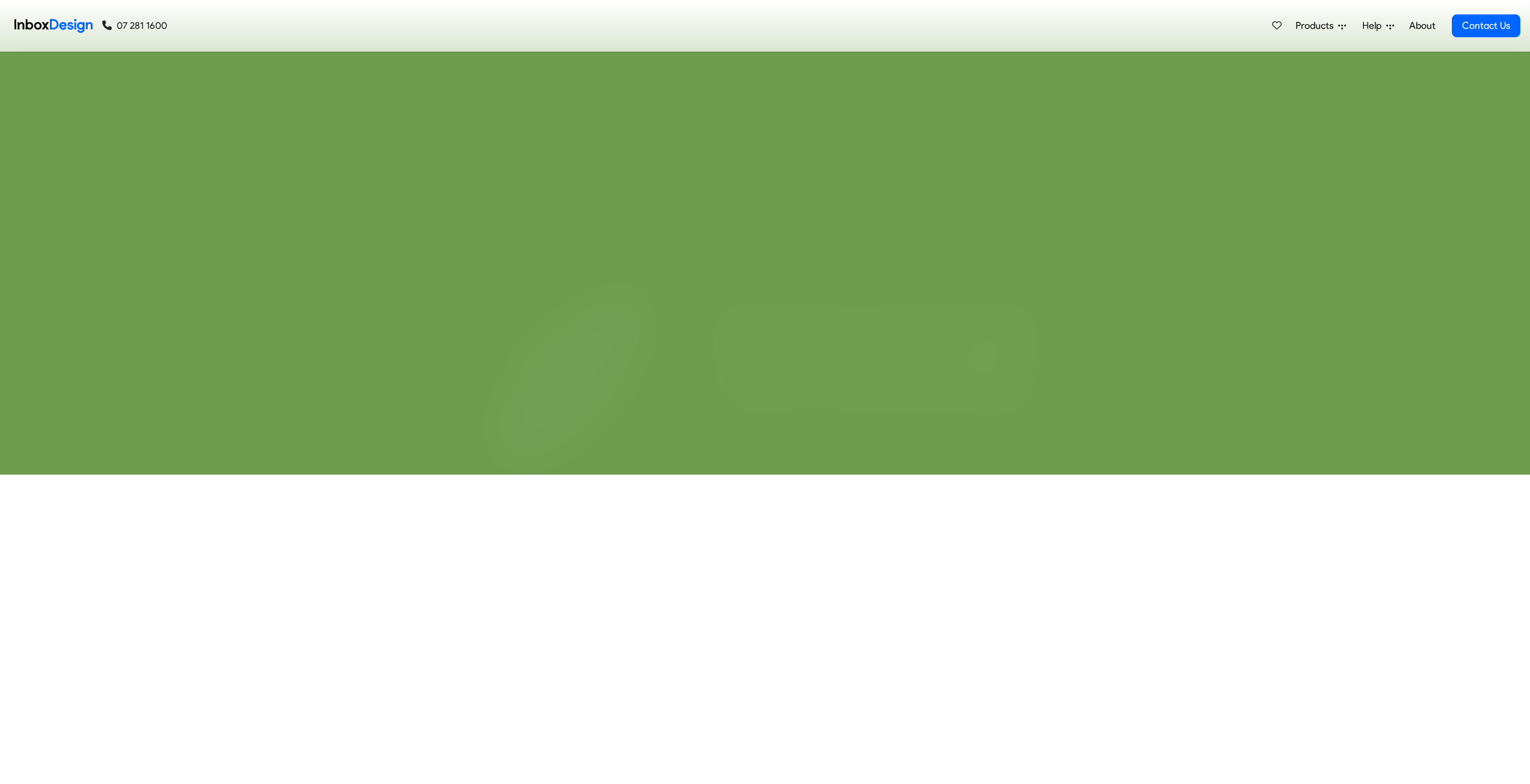
checkbox input "true"
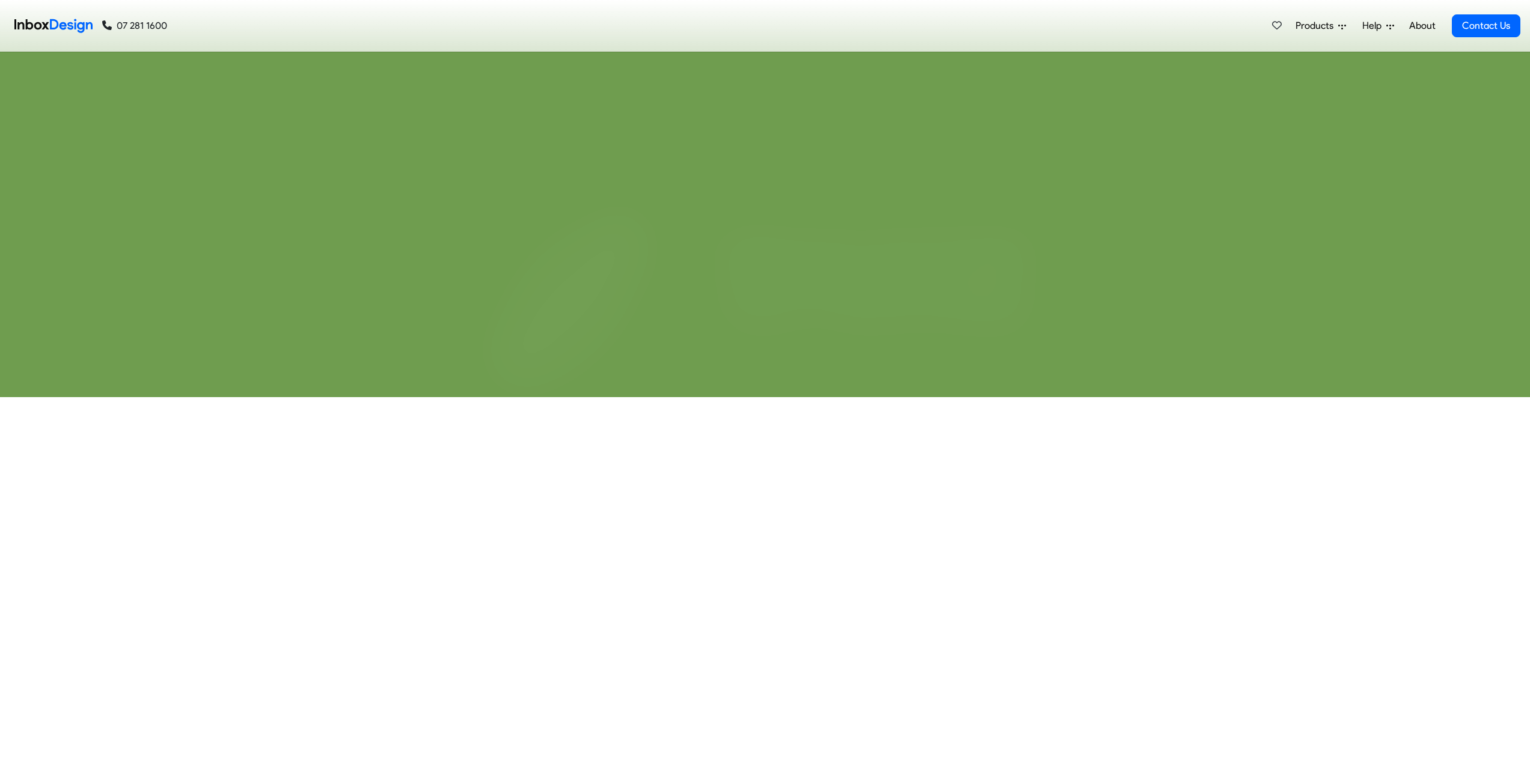
checkbox input "true"
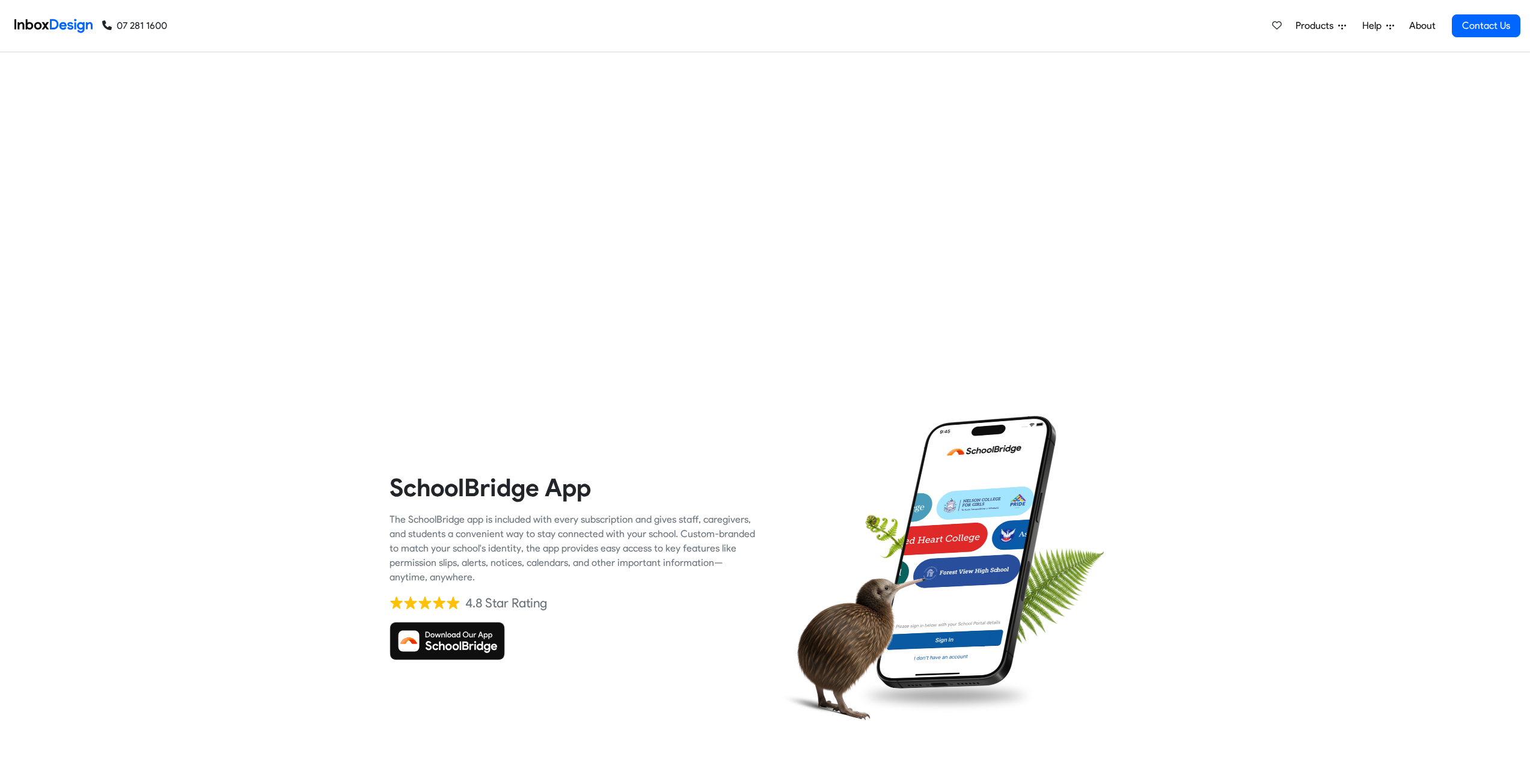
checkbox input "false"
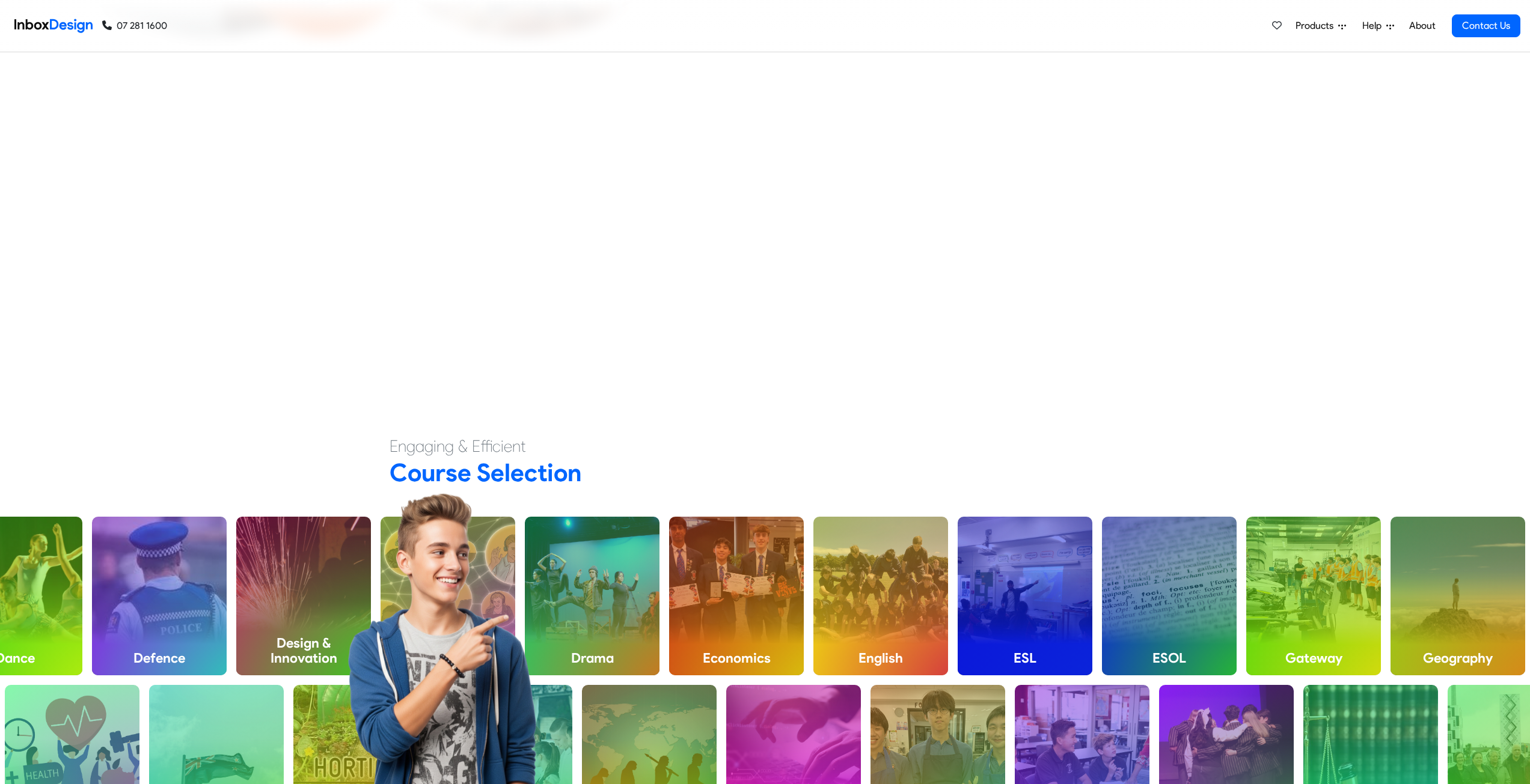
checkbox input "false"
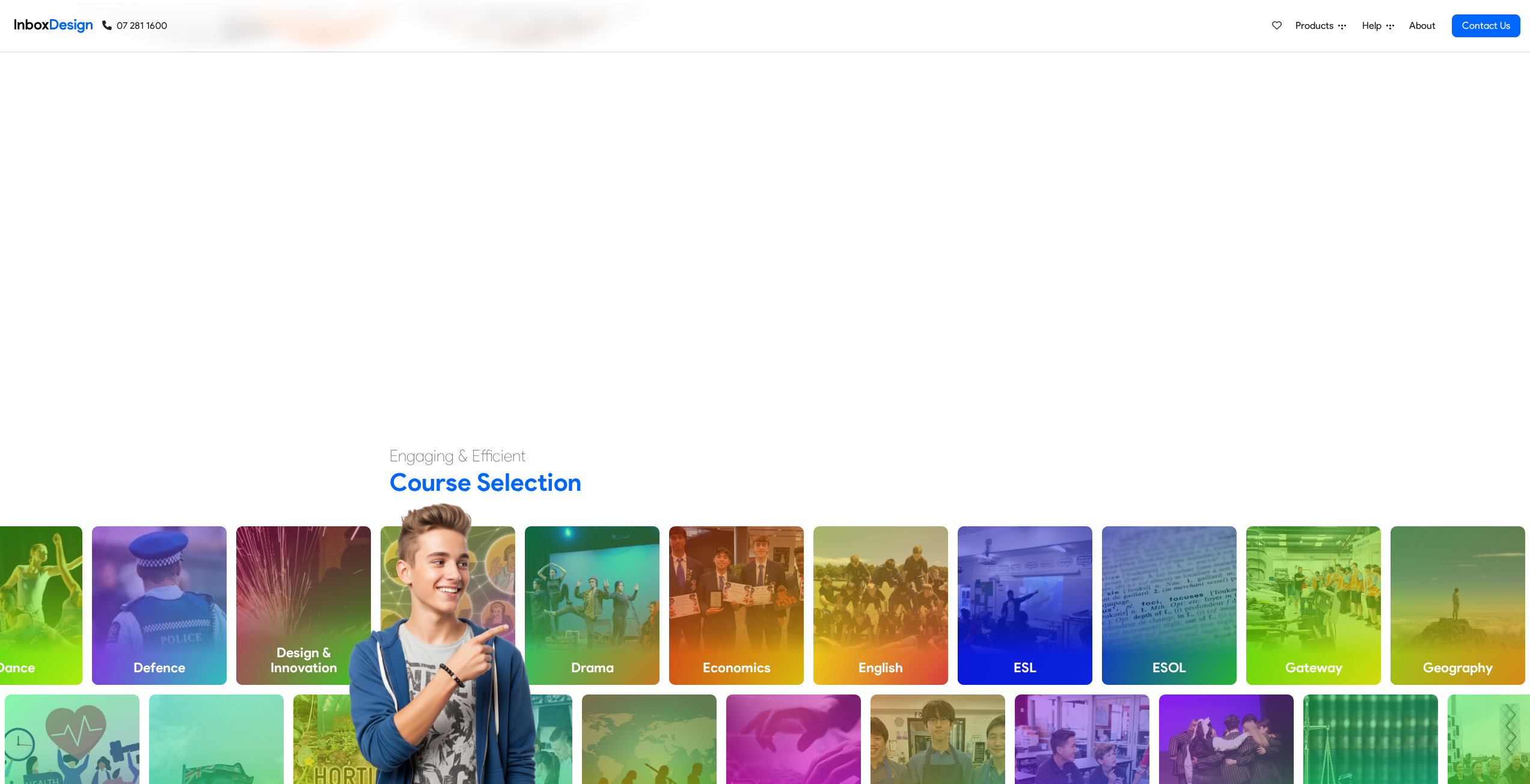
checkbox input "false"
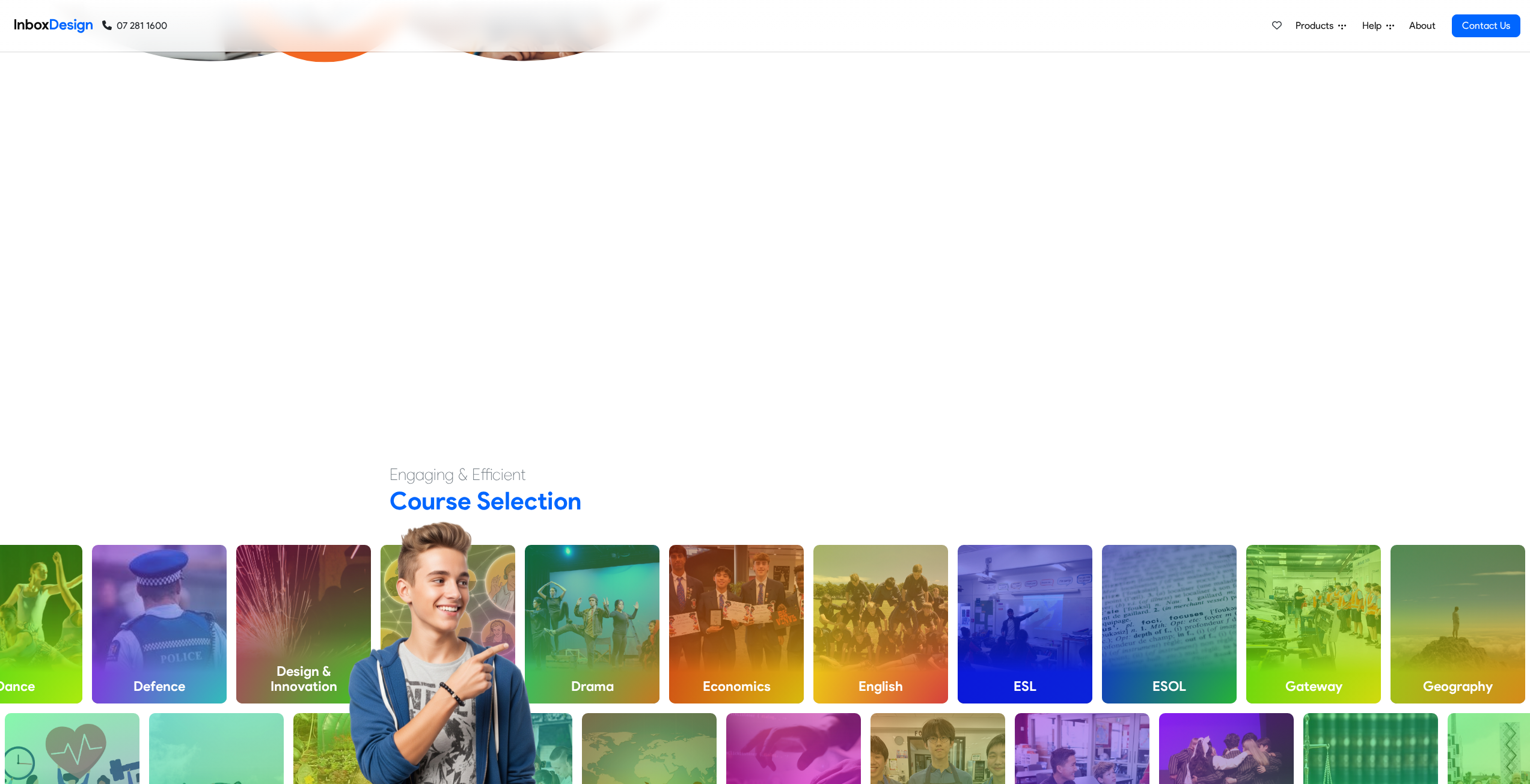
checkbox input "false"
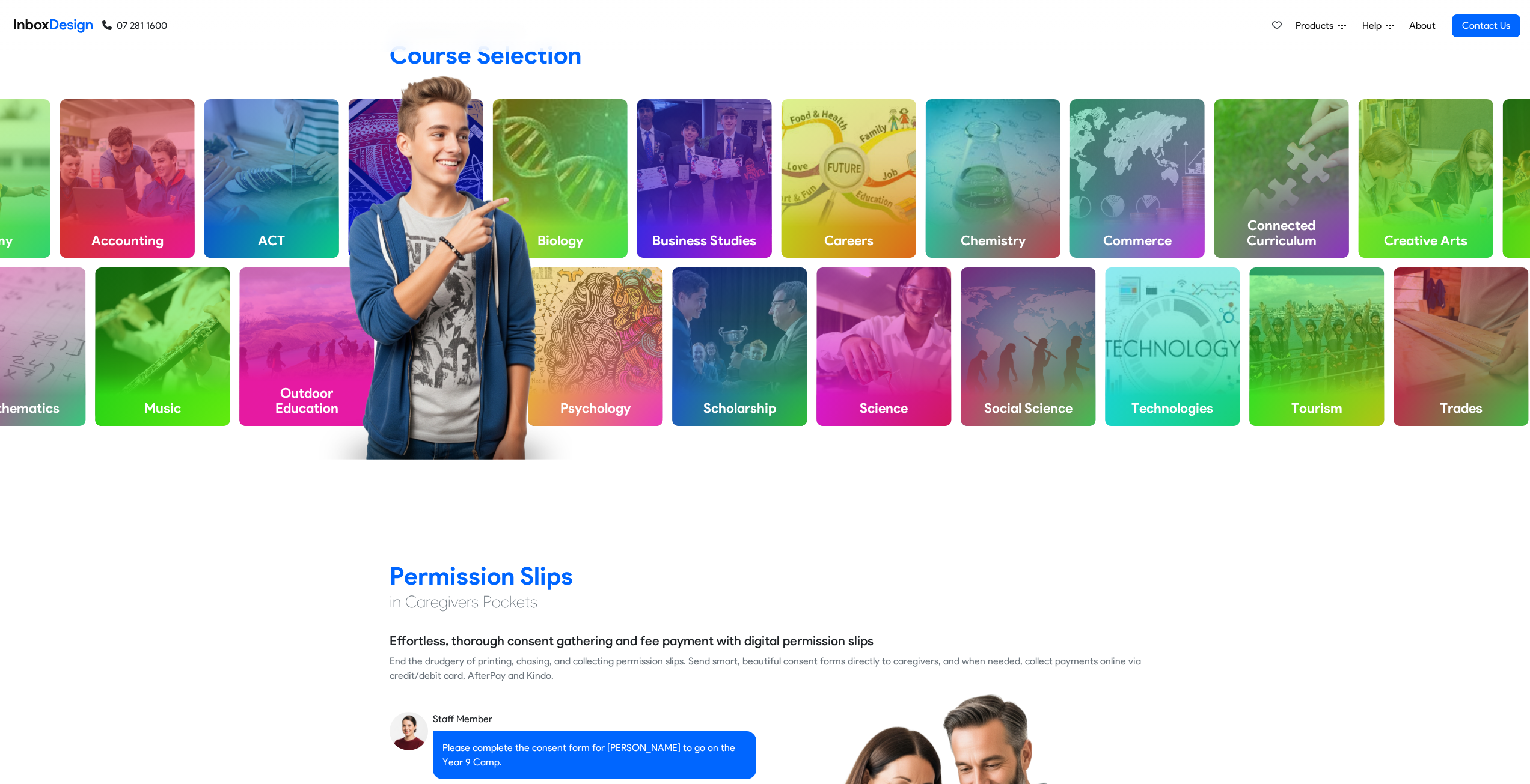
checkbox input "true"
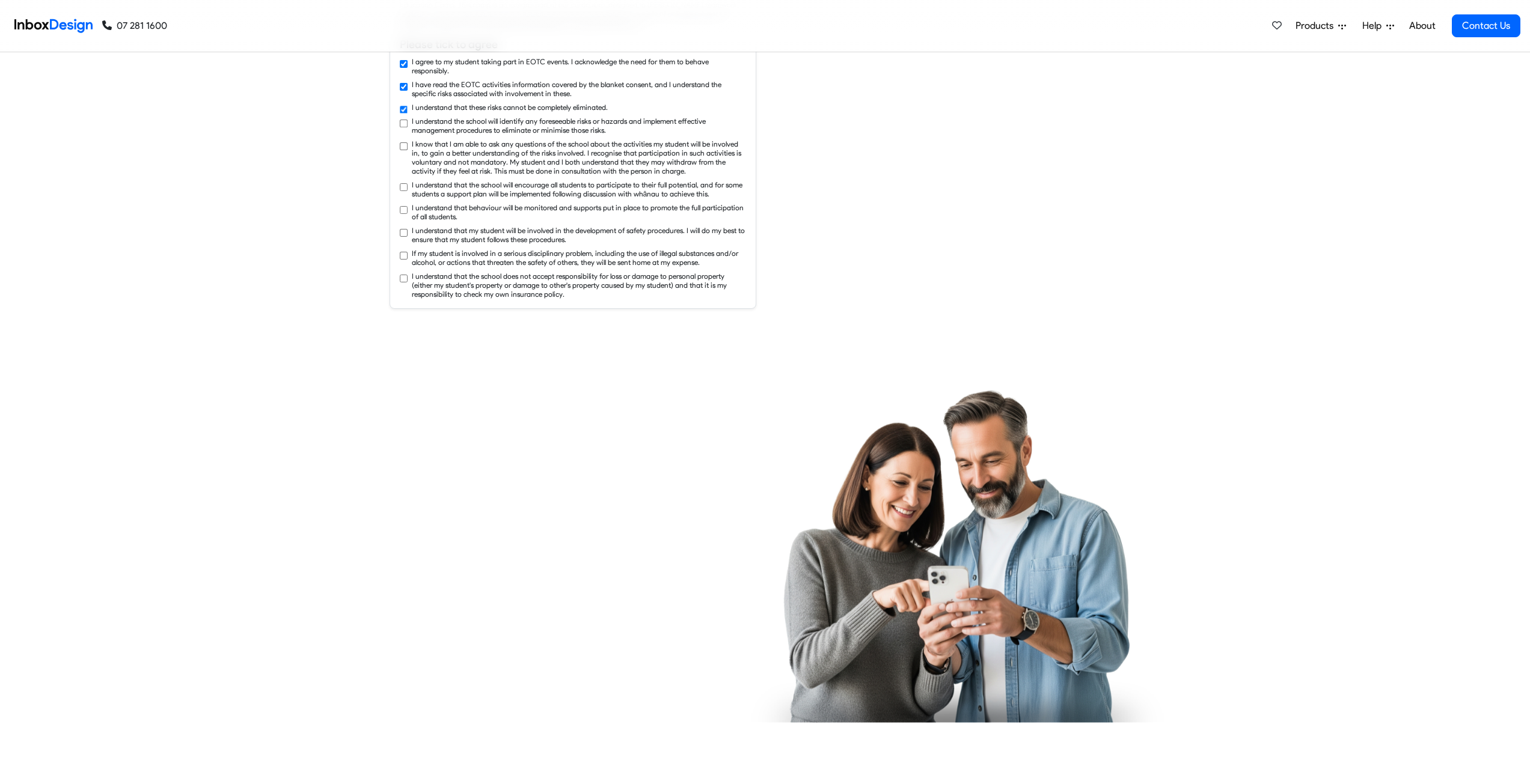
checkbox input "true"
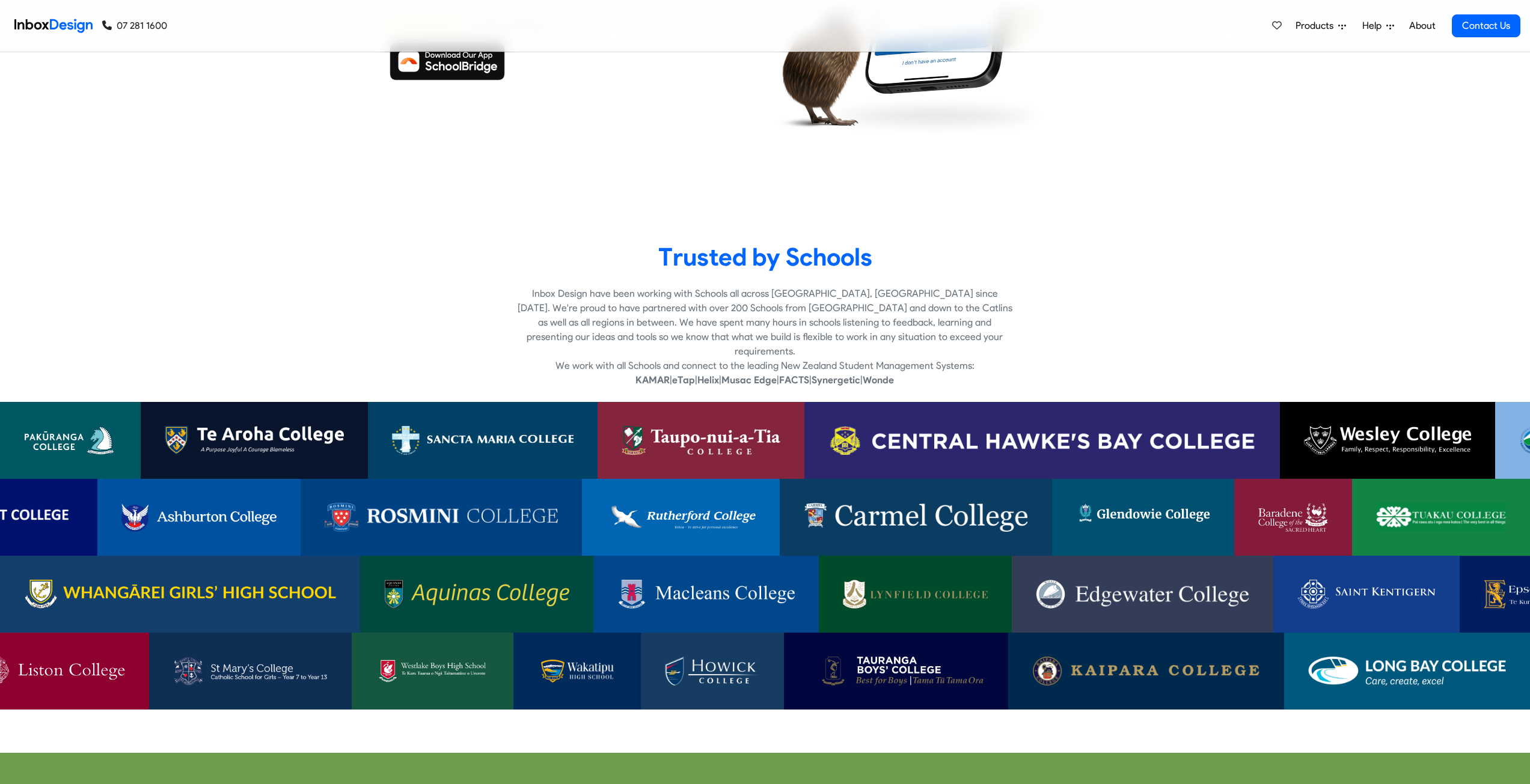
checkbox input "true"
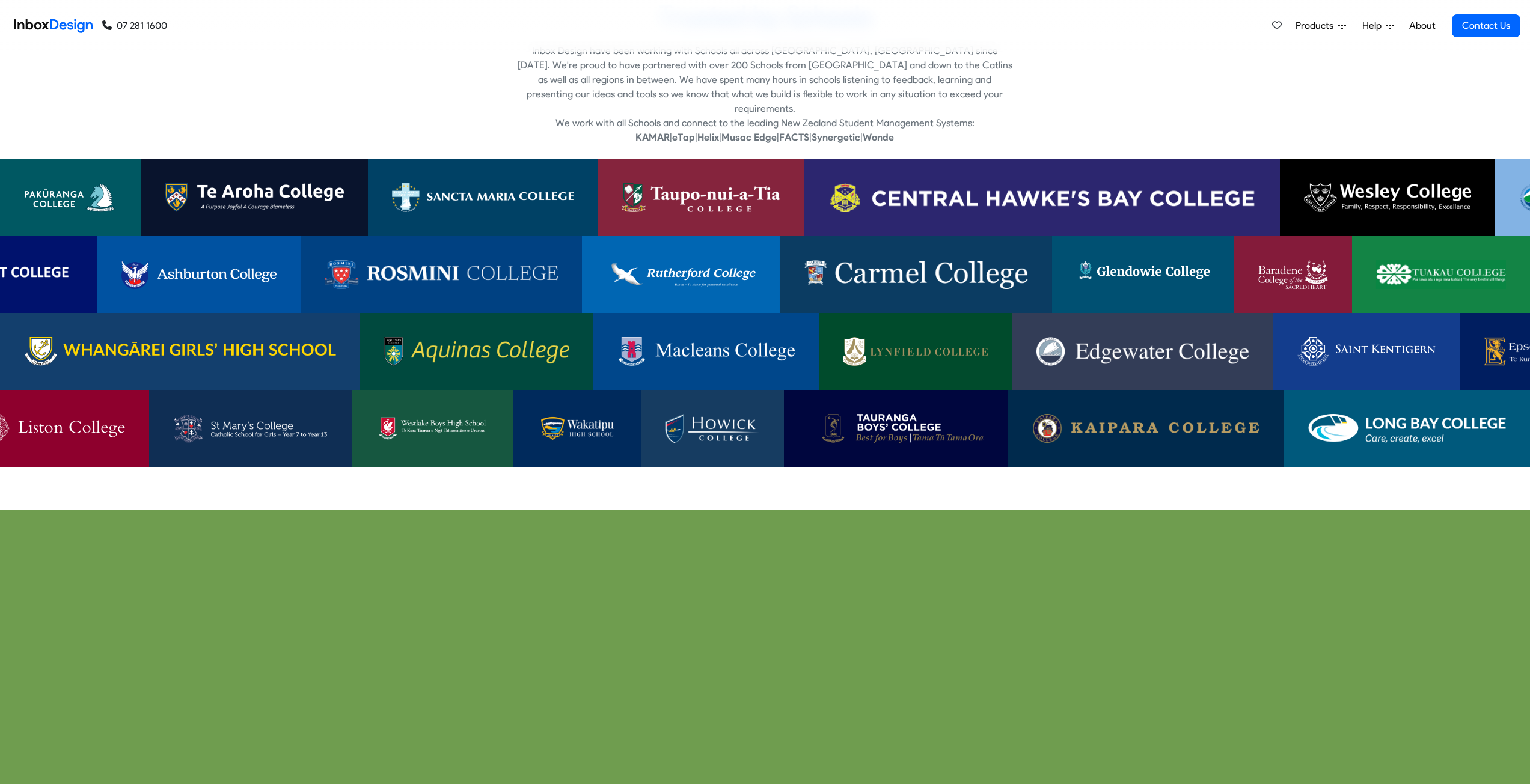
checkbox input "true"
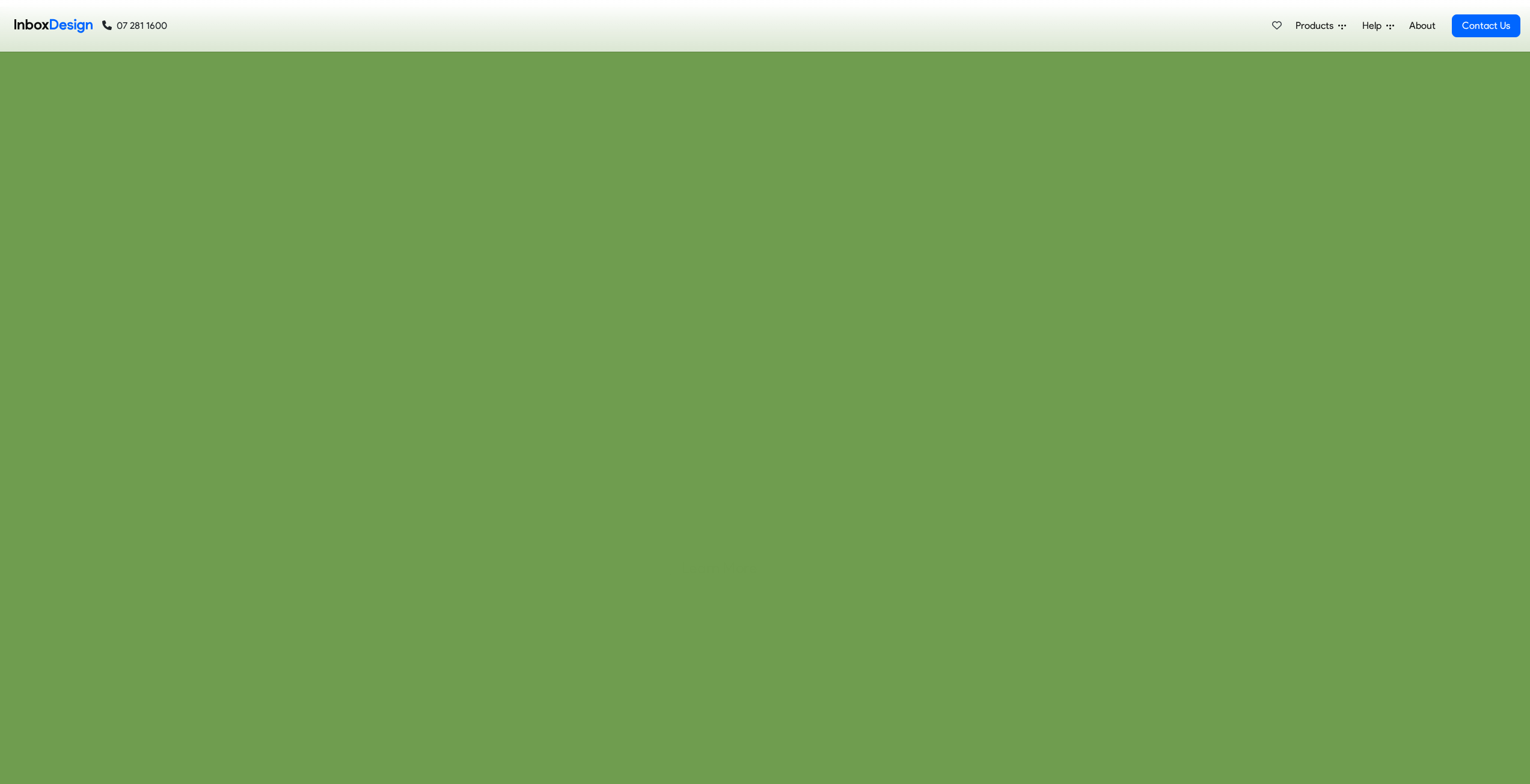
checkbox input "true"
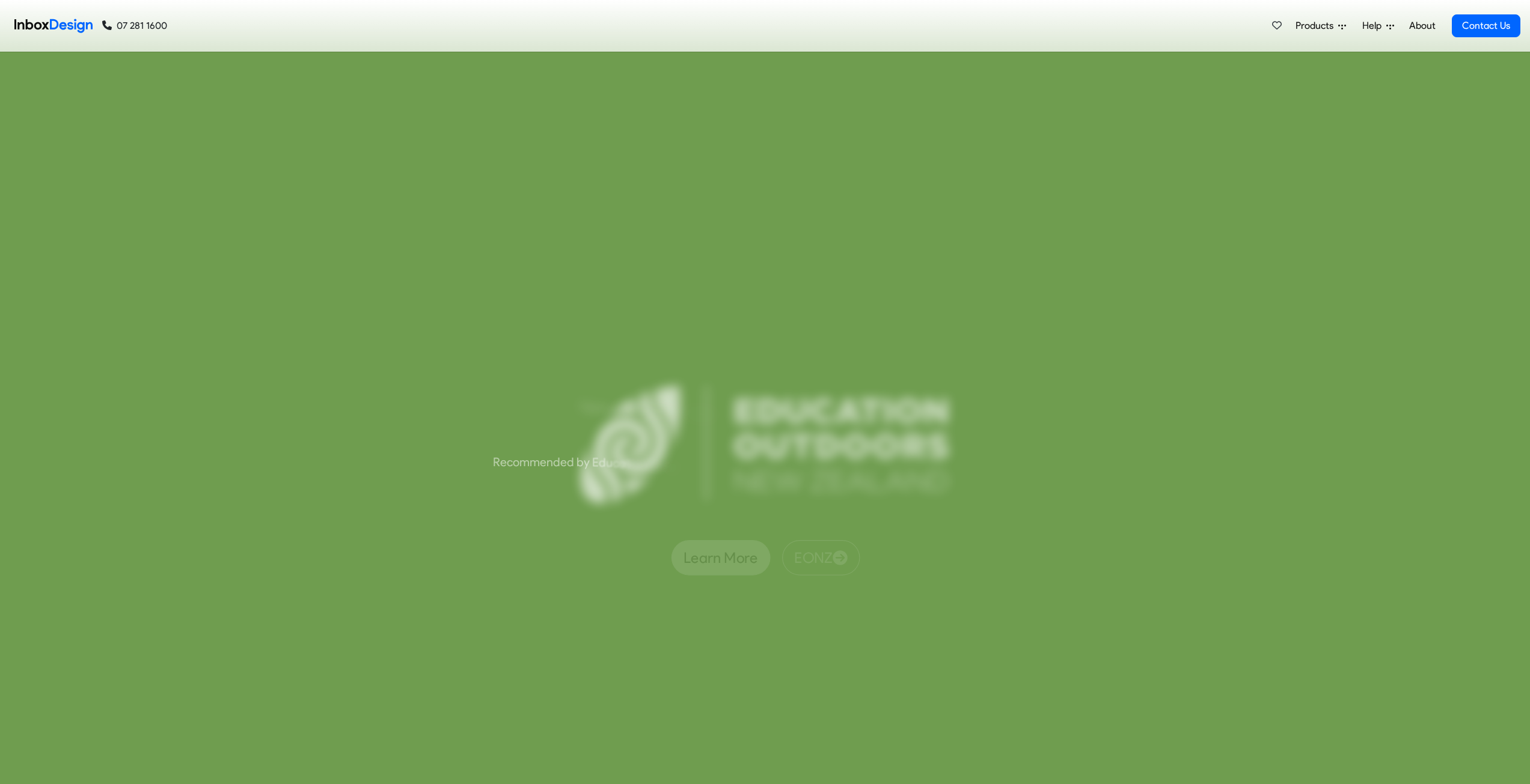
checkbox input "true"
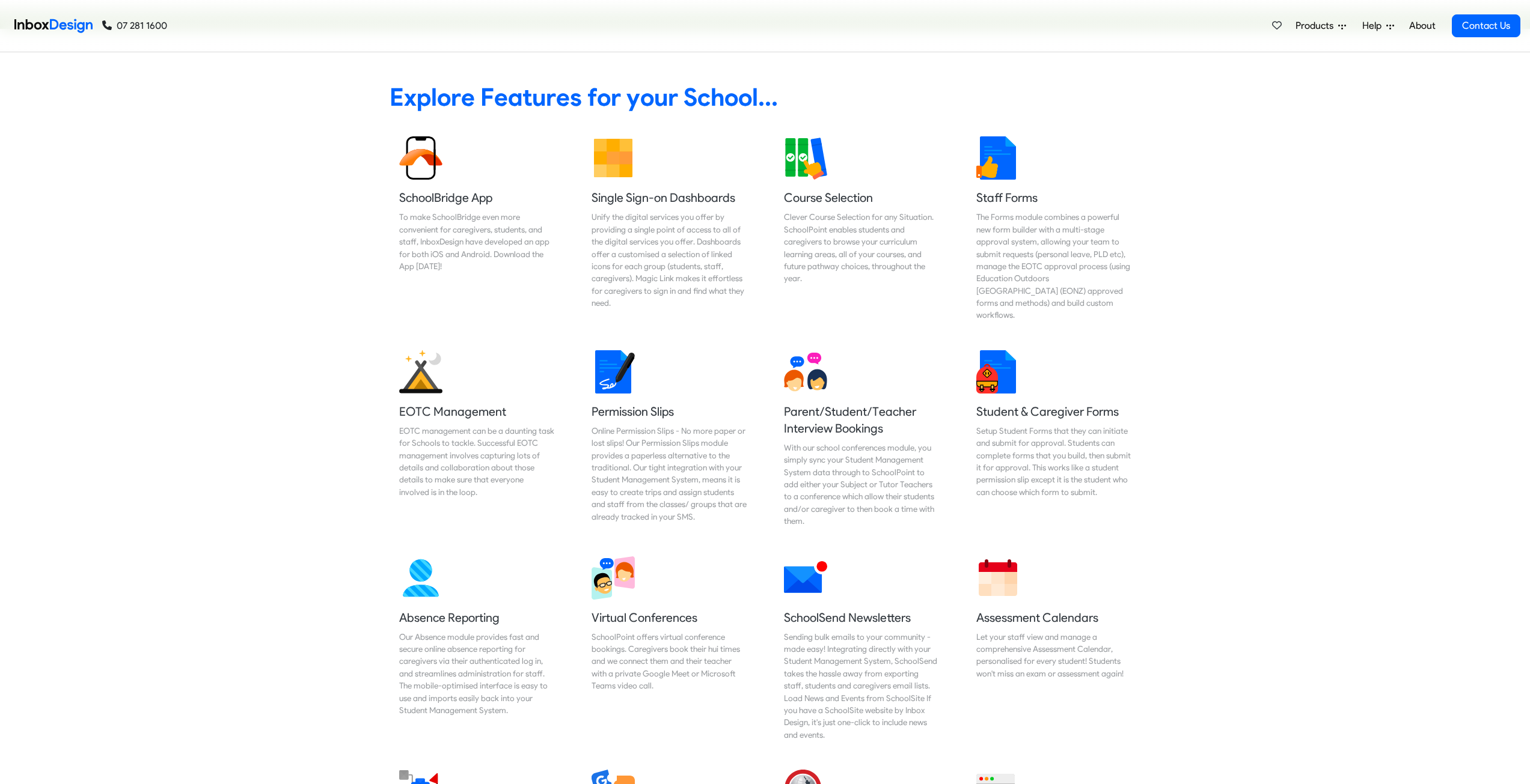
checkbox input "true"
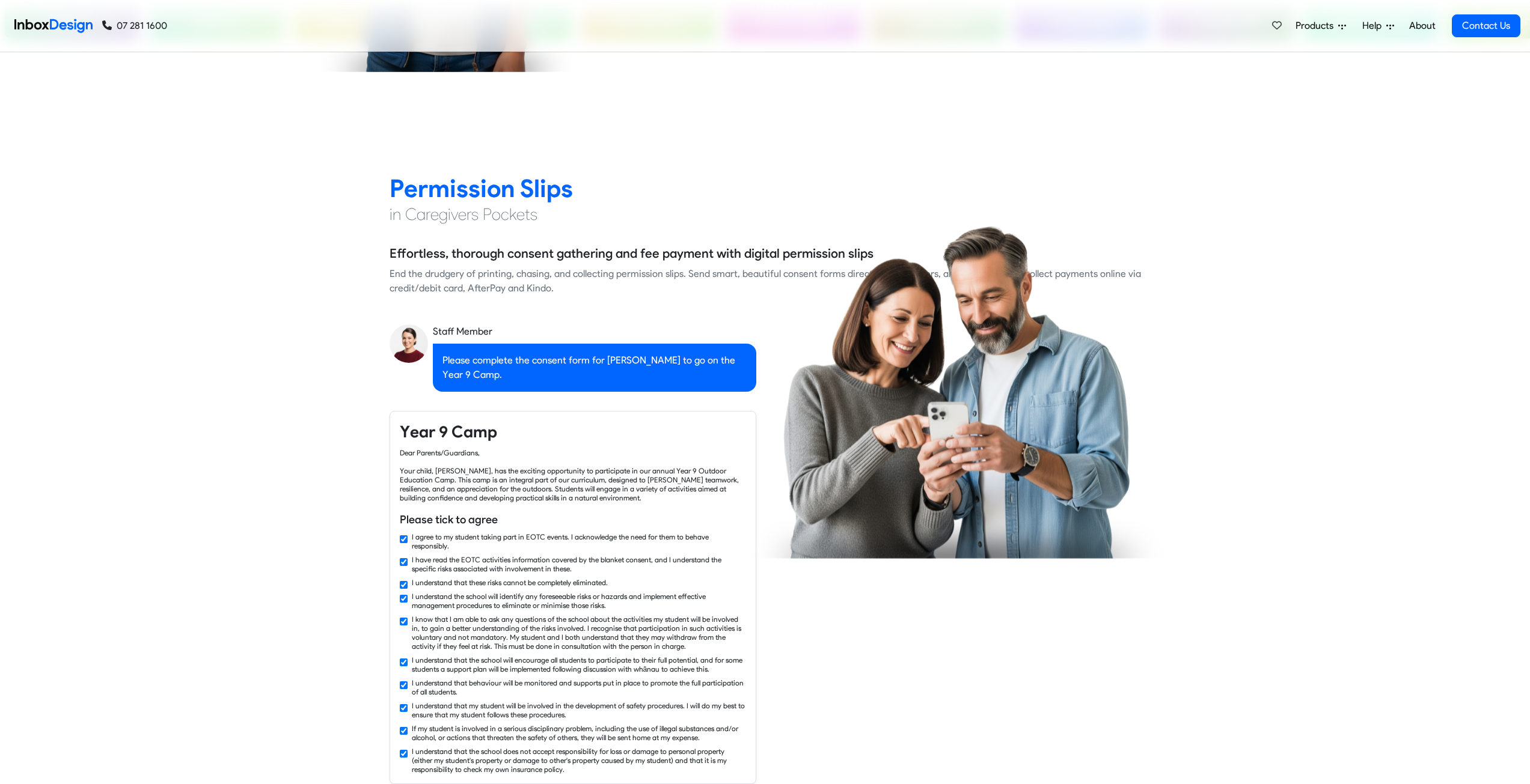
checkbox input "false"
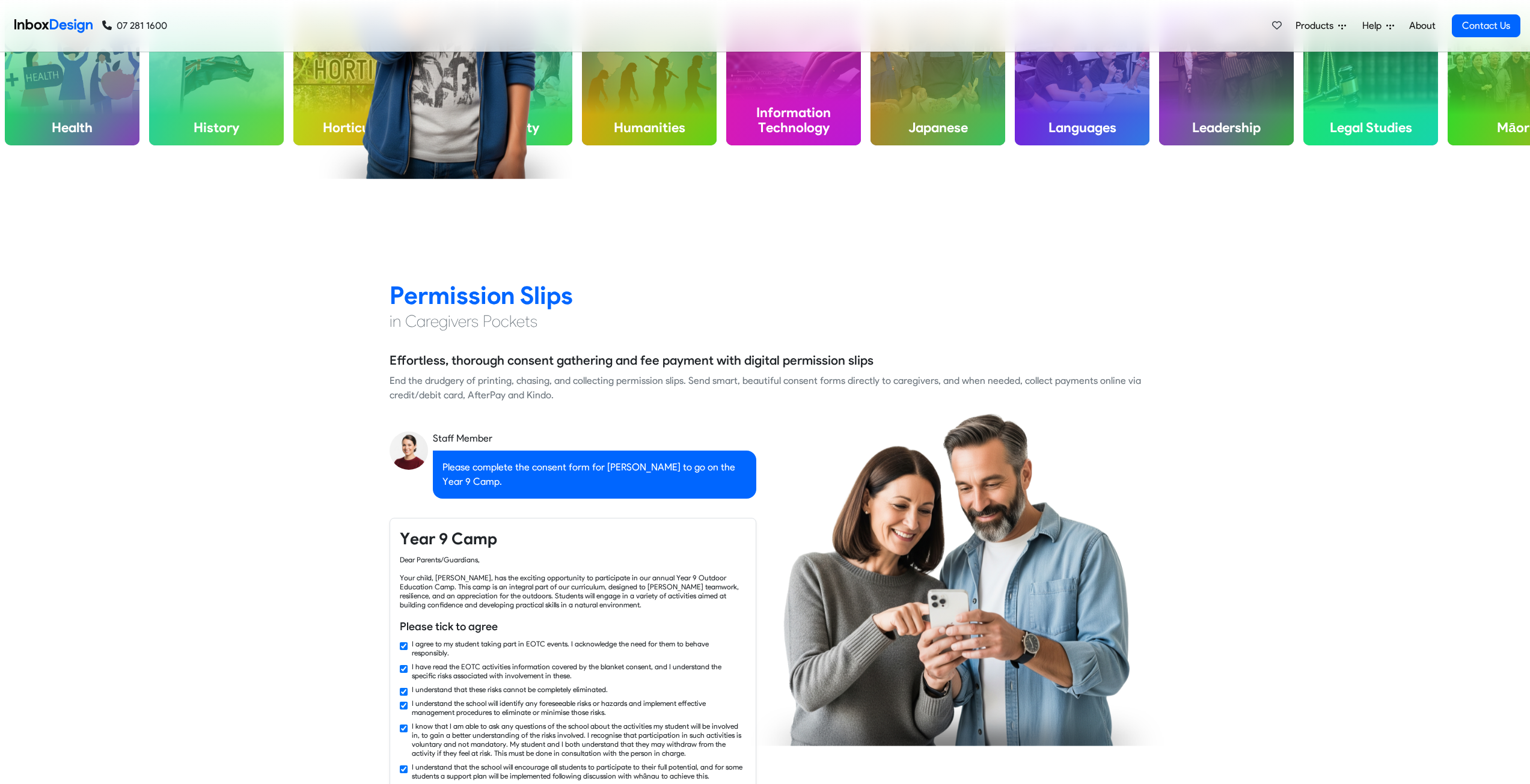
checkbox input "false"
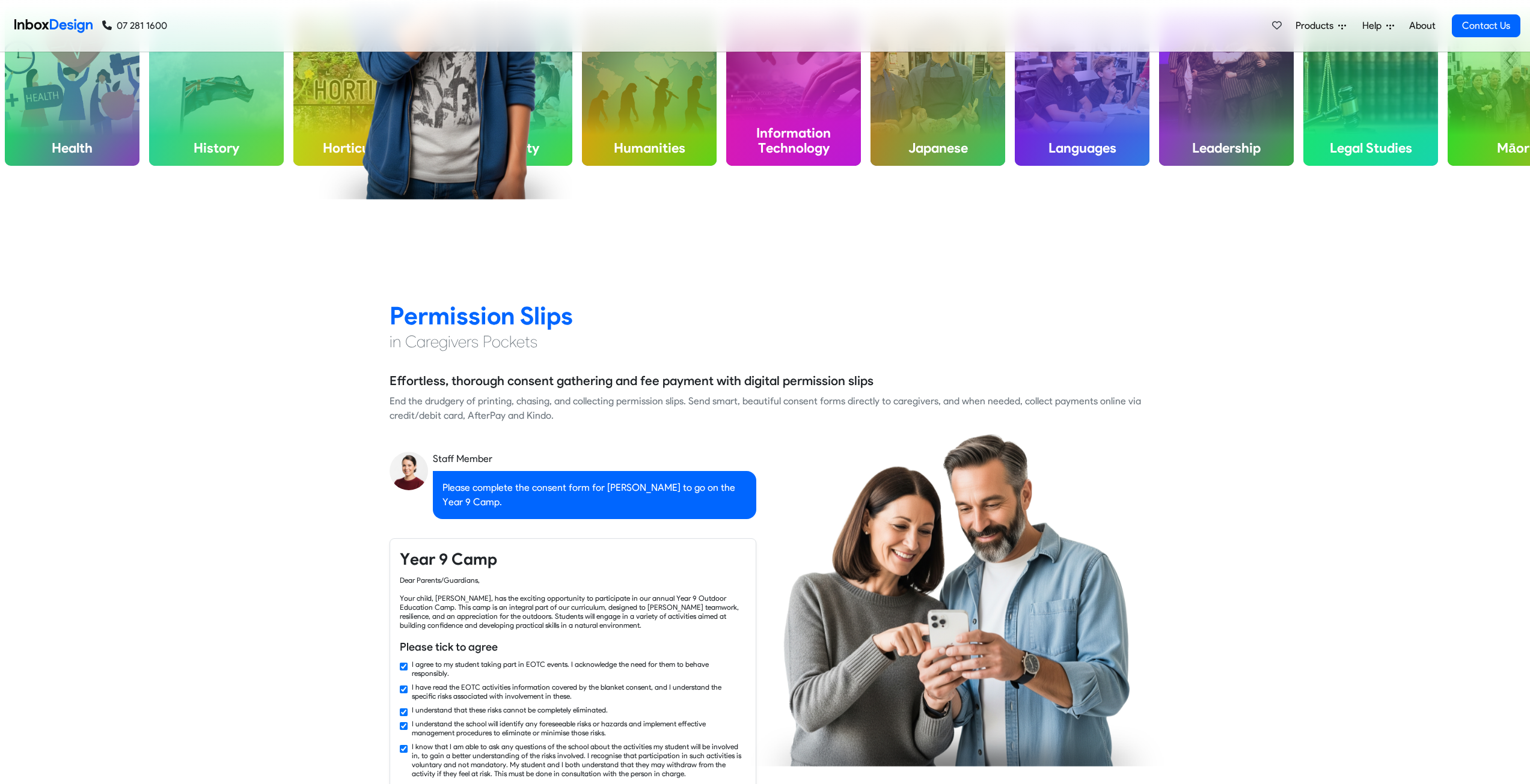
checkbox input "false"
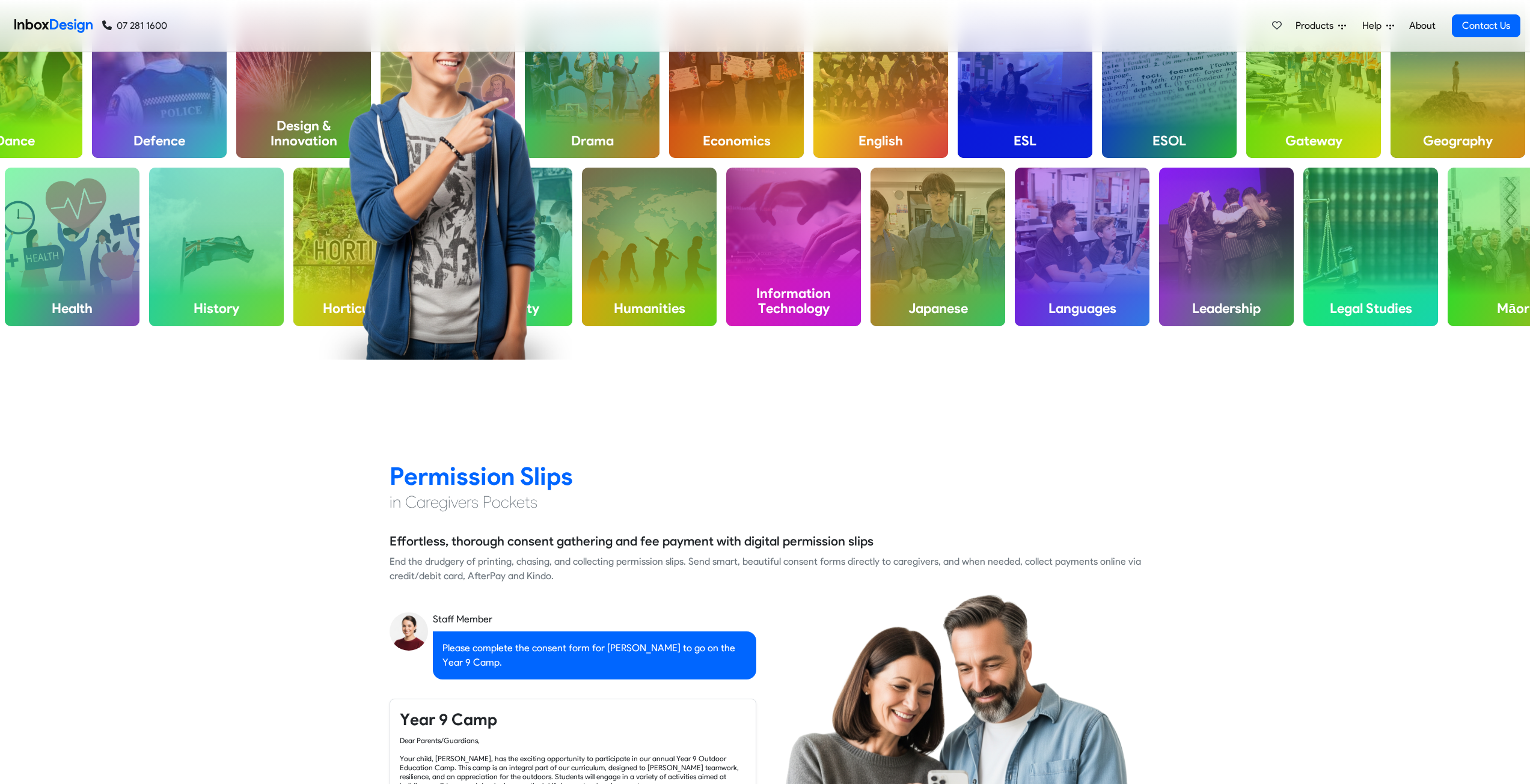
checkbox input "false"
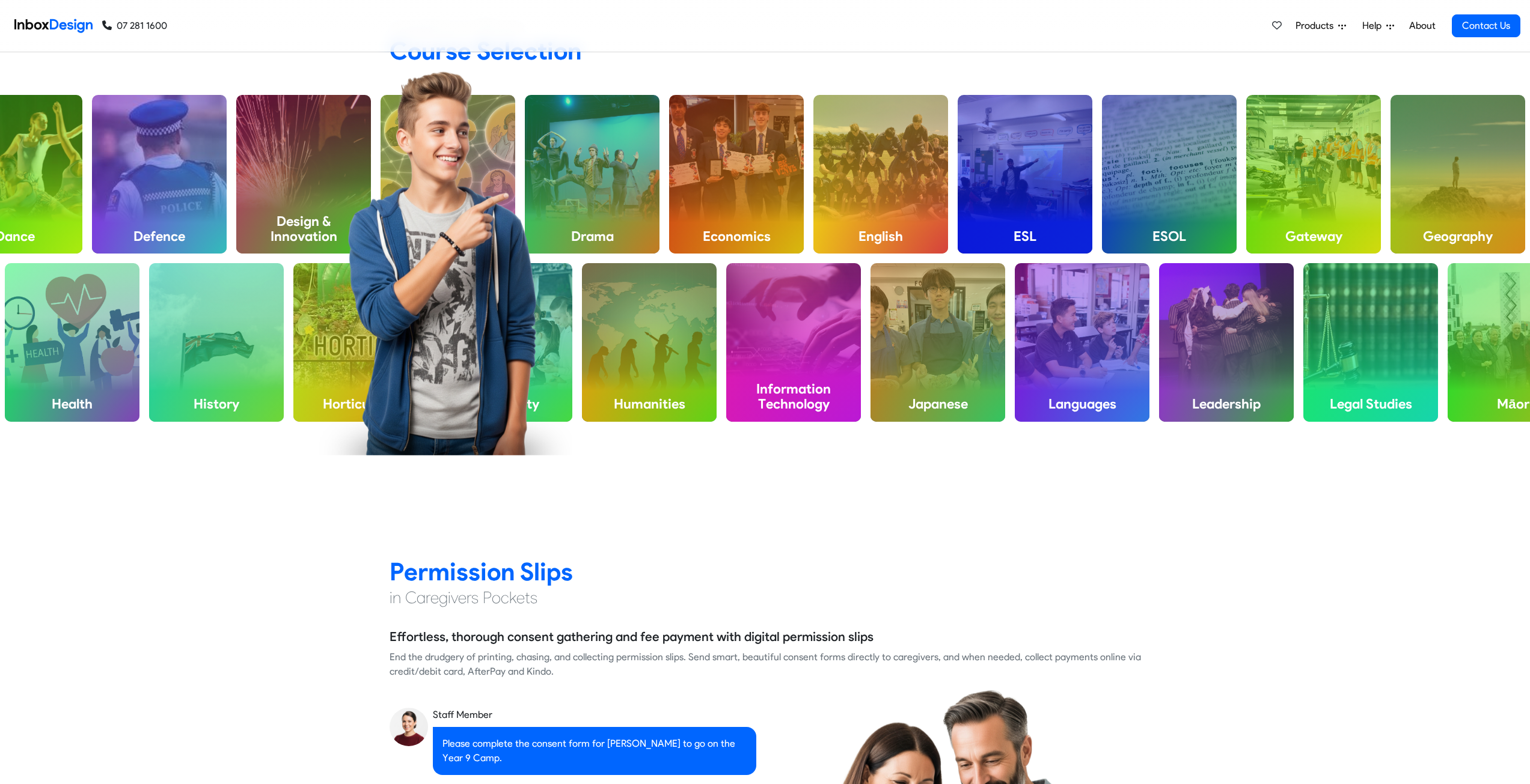
checkbox input "false"
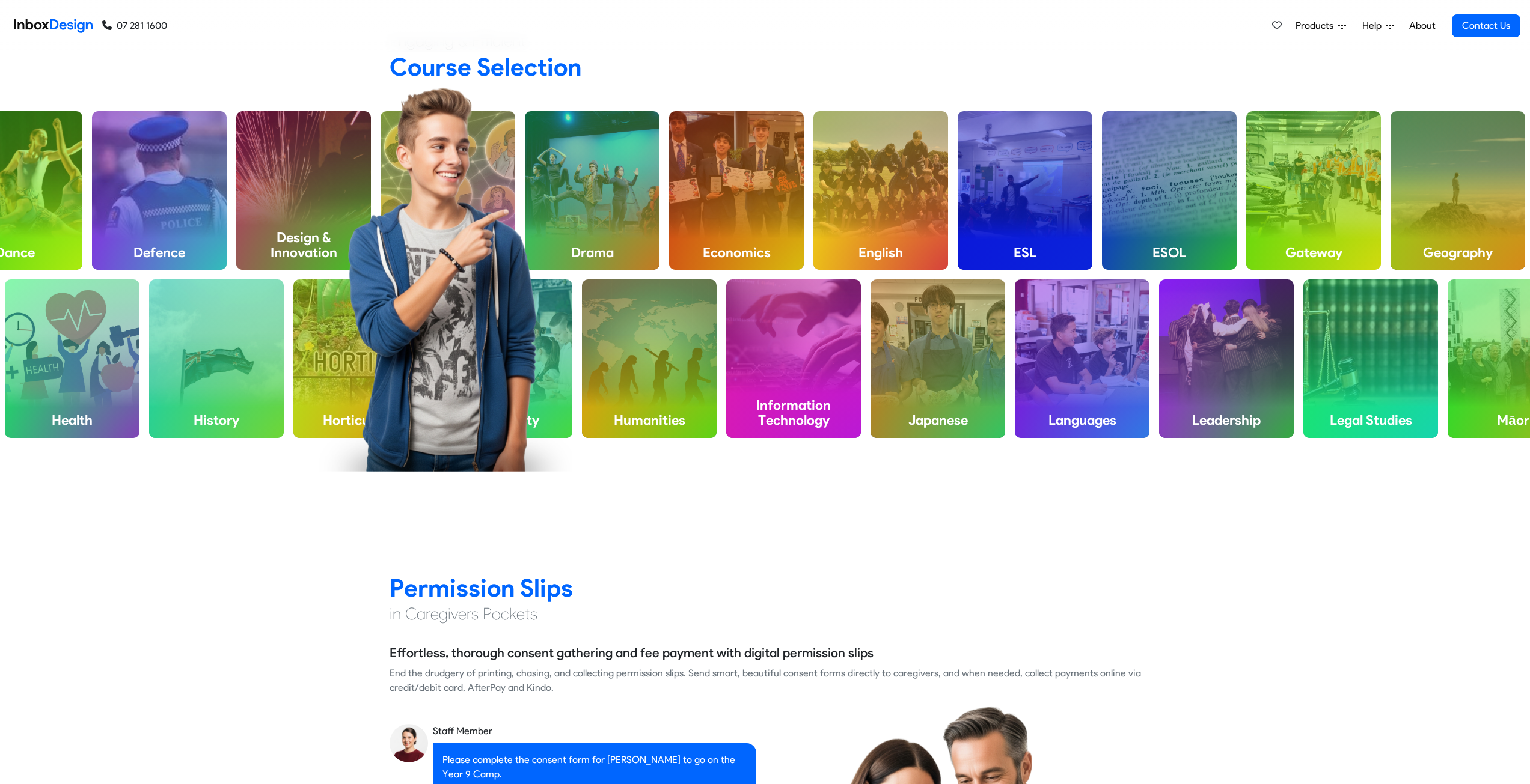
checkbox input "false"
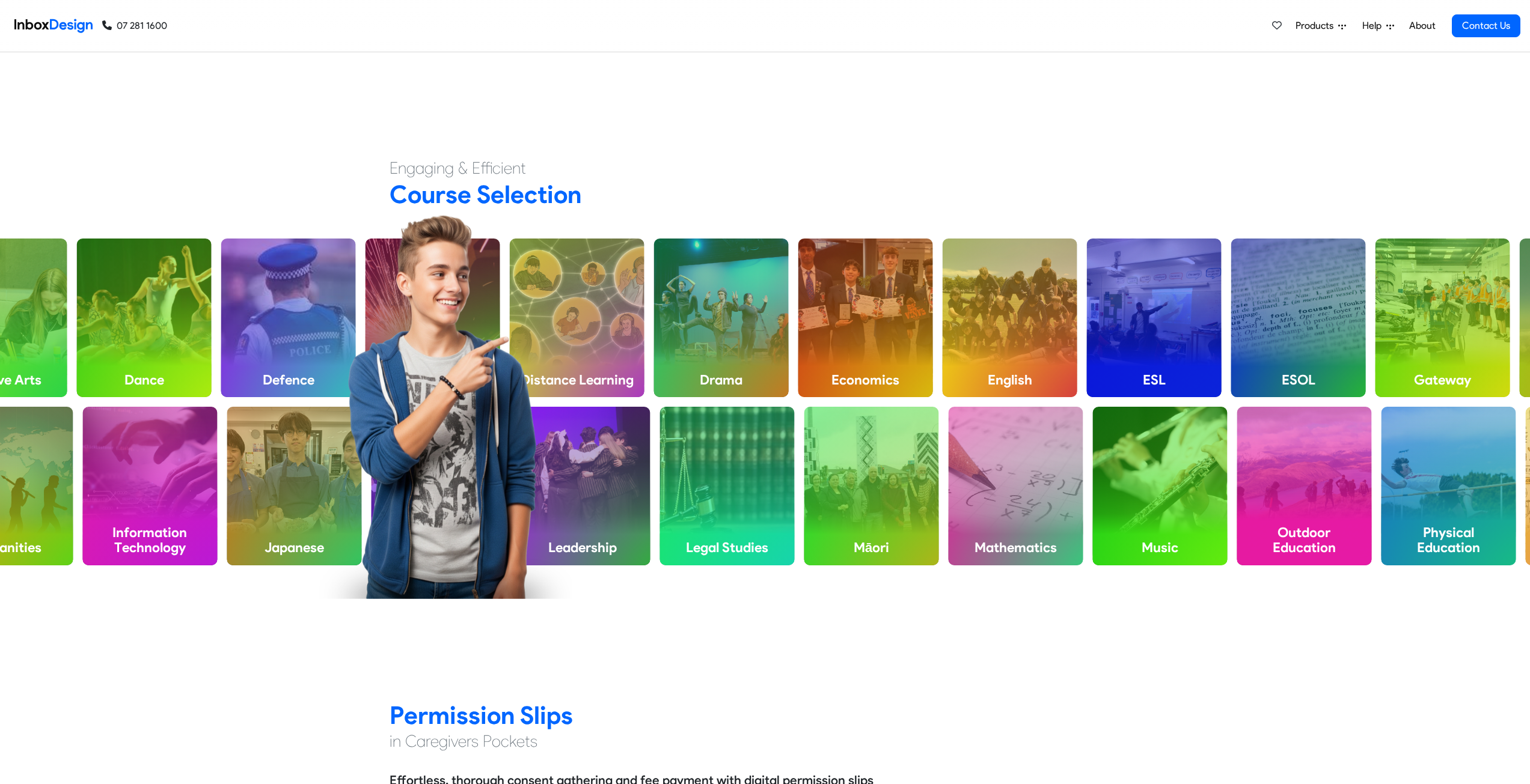
checkbox input "false"
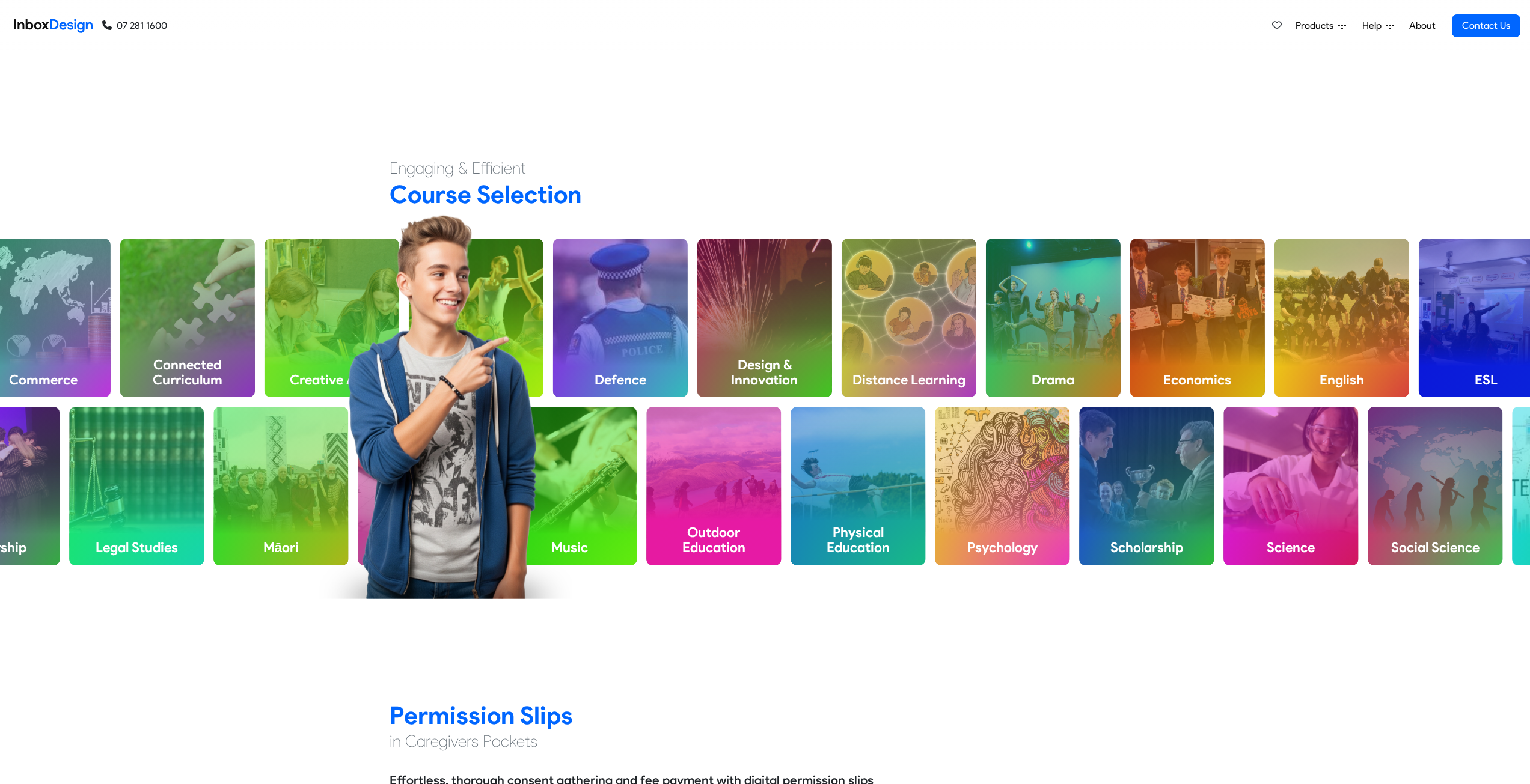
checkbox input "false"
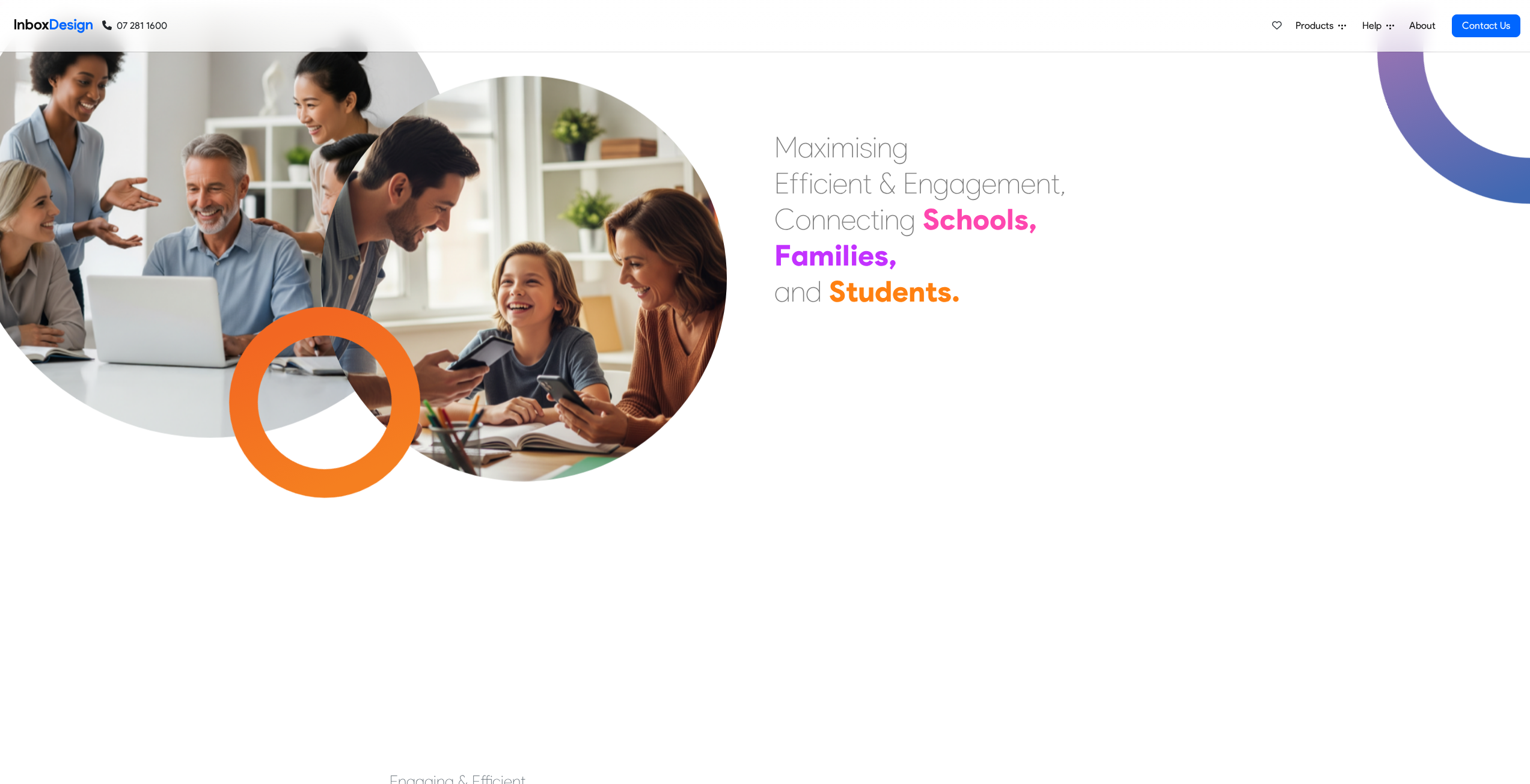
scroll to position [0, 0]
